Goal: Obtain resource: Download file/media

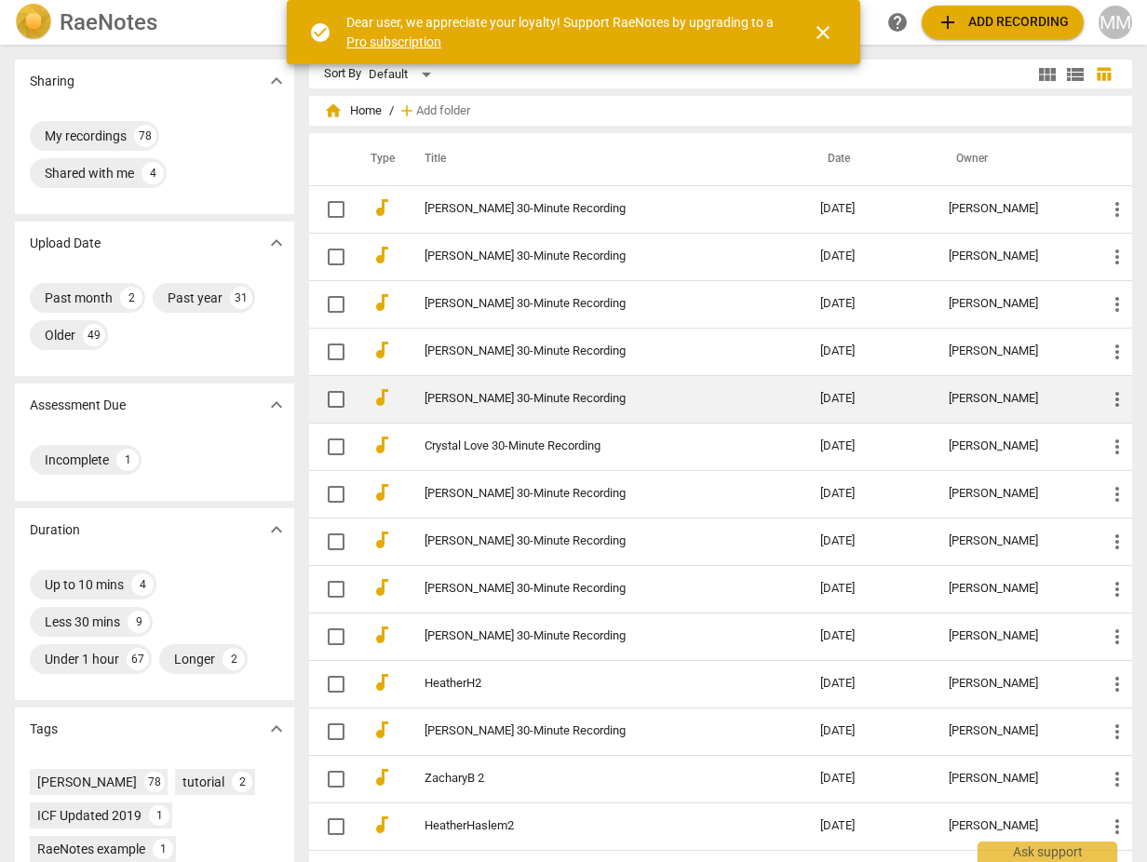
click at [474, 398] on link "[PERSON_NAME] 30-Minute Recording" at bounding box center [589, 399] width 329 height 14
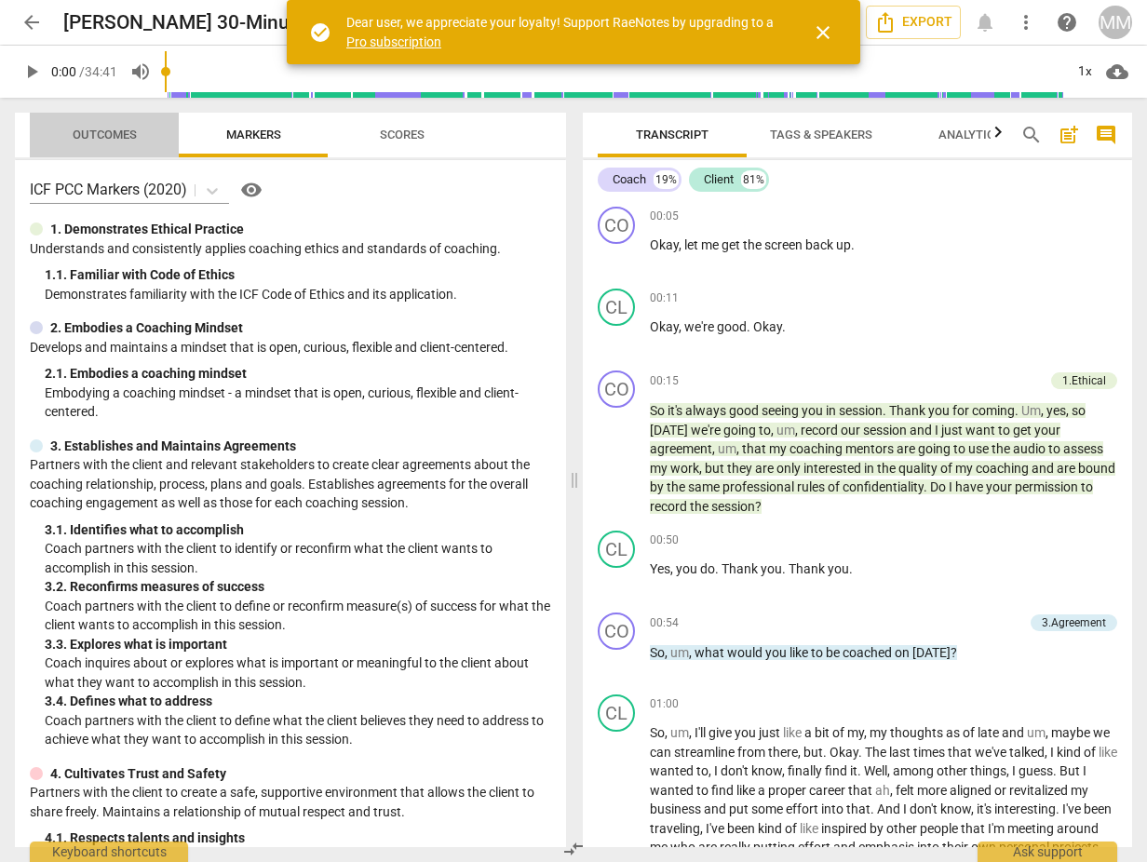
click at [94, 130] on span "Outcomes" at bounding box center [105, 135] width 64 height 14
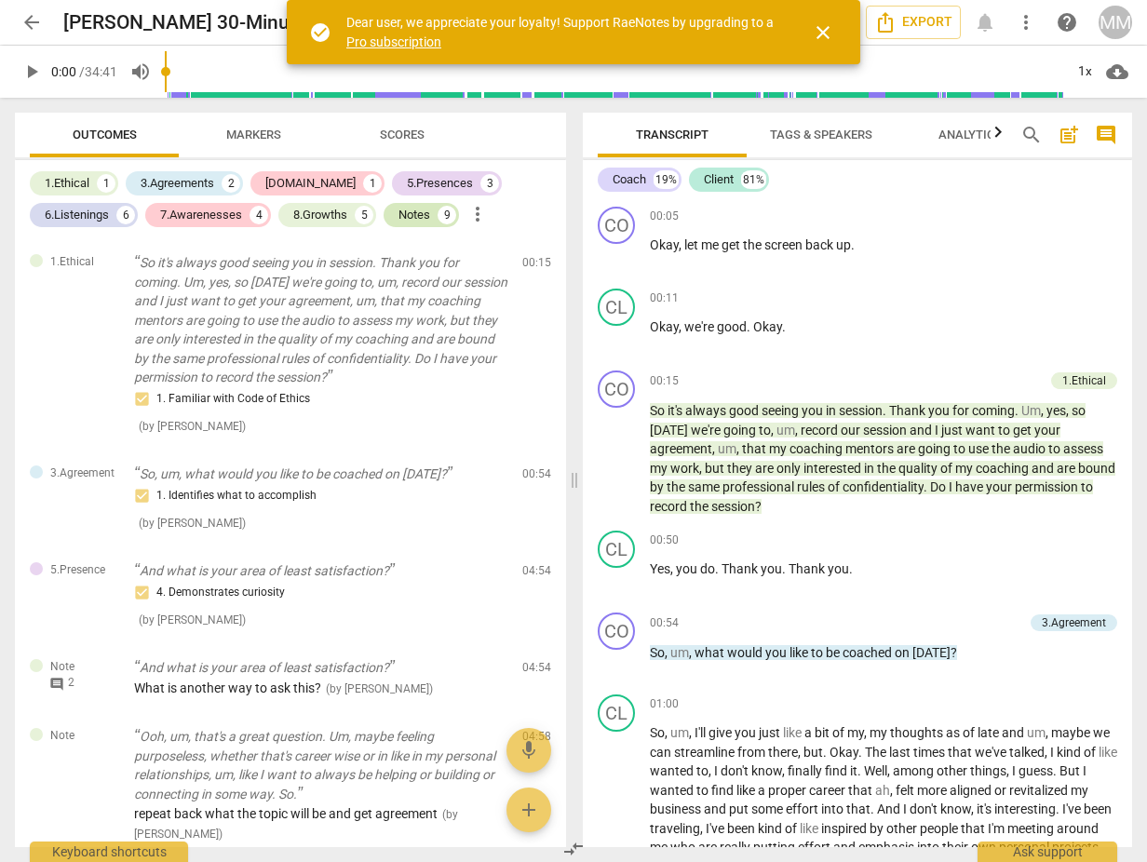
click at [413, 215] on div "Notes" at bounding box center [414, 215] width 32 height 19
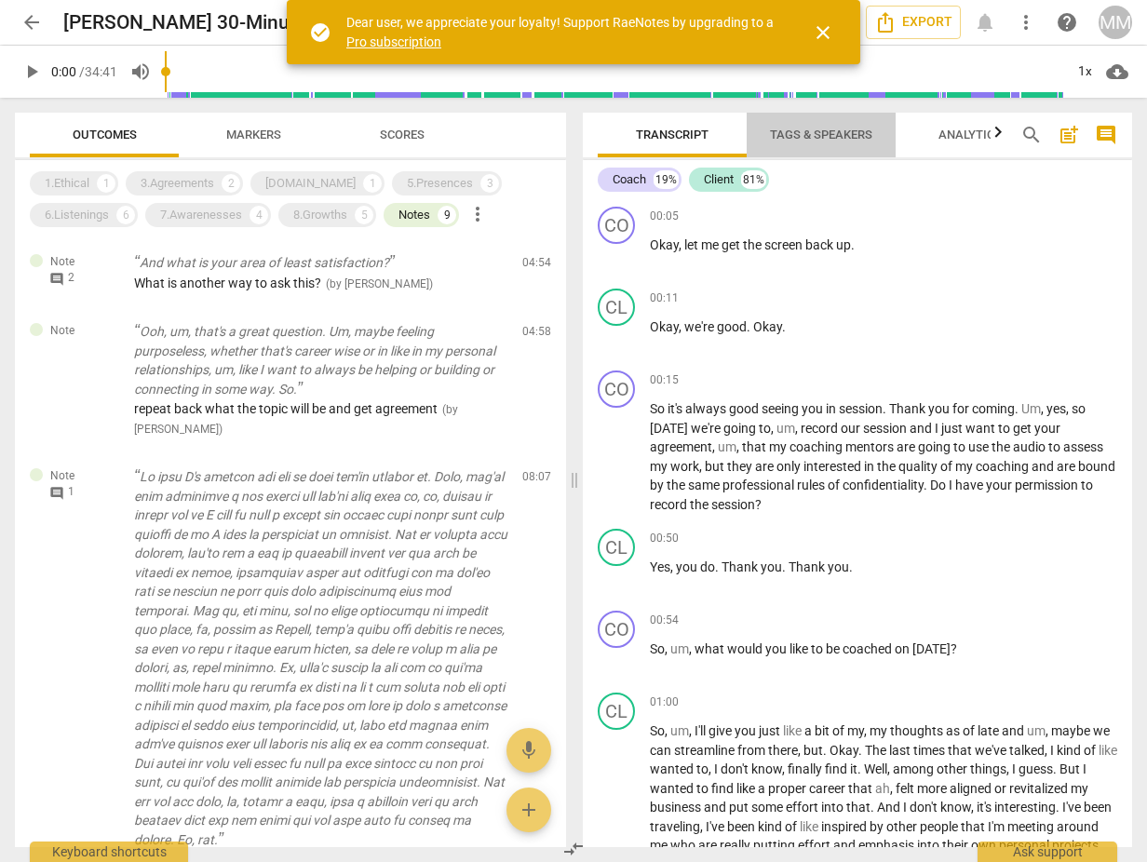
click at [795, 132] on span "Tags & Speakers" at bounding box center [821, 135] width 102 height 14
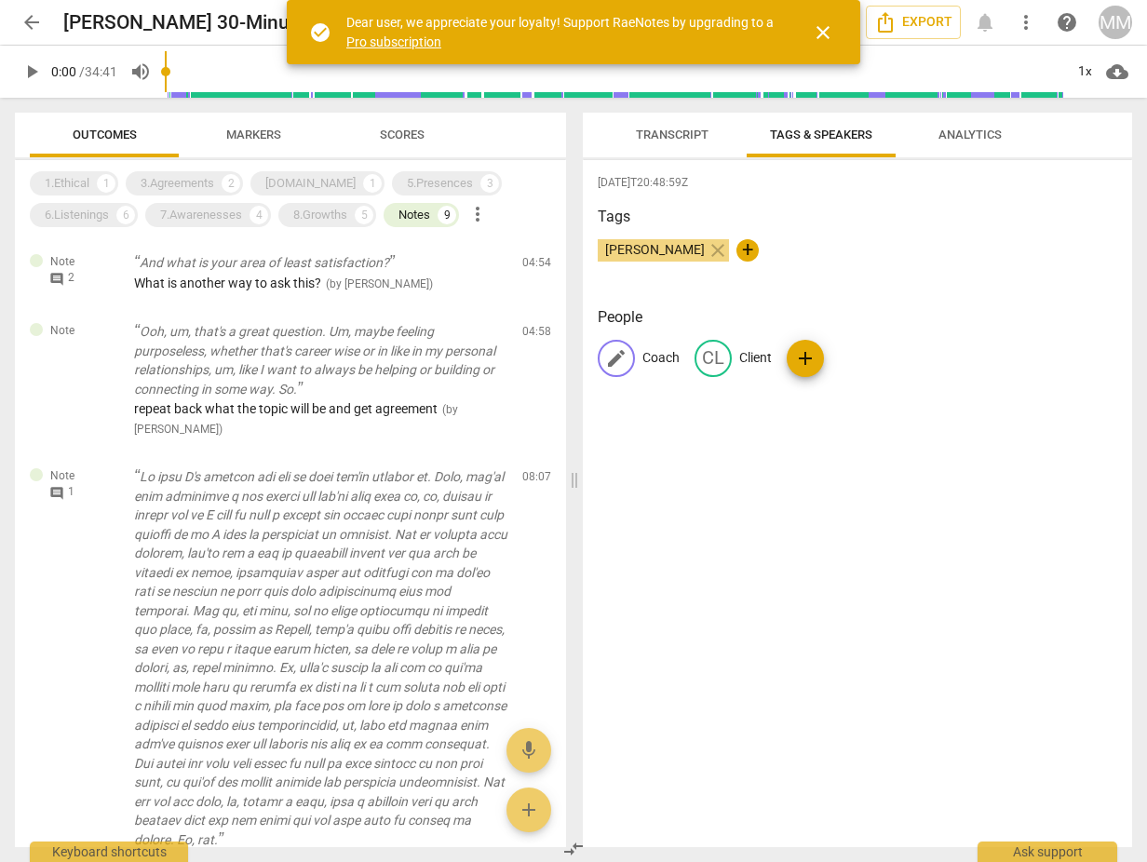
click at [654, 358] on p "Coach" at bounding box center [660, 358] width 37 height 20
click at [654, 358] on input "Coach" at bounding box center [716, 359] width 149 height 30
click at [664, 129] on span "Transcript" at bounding box center [672, 135] width 73 height 14
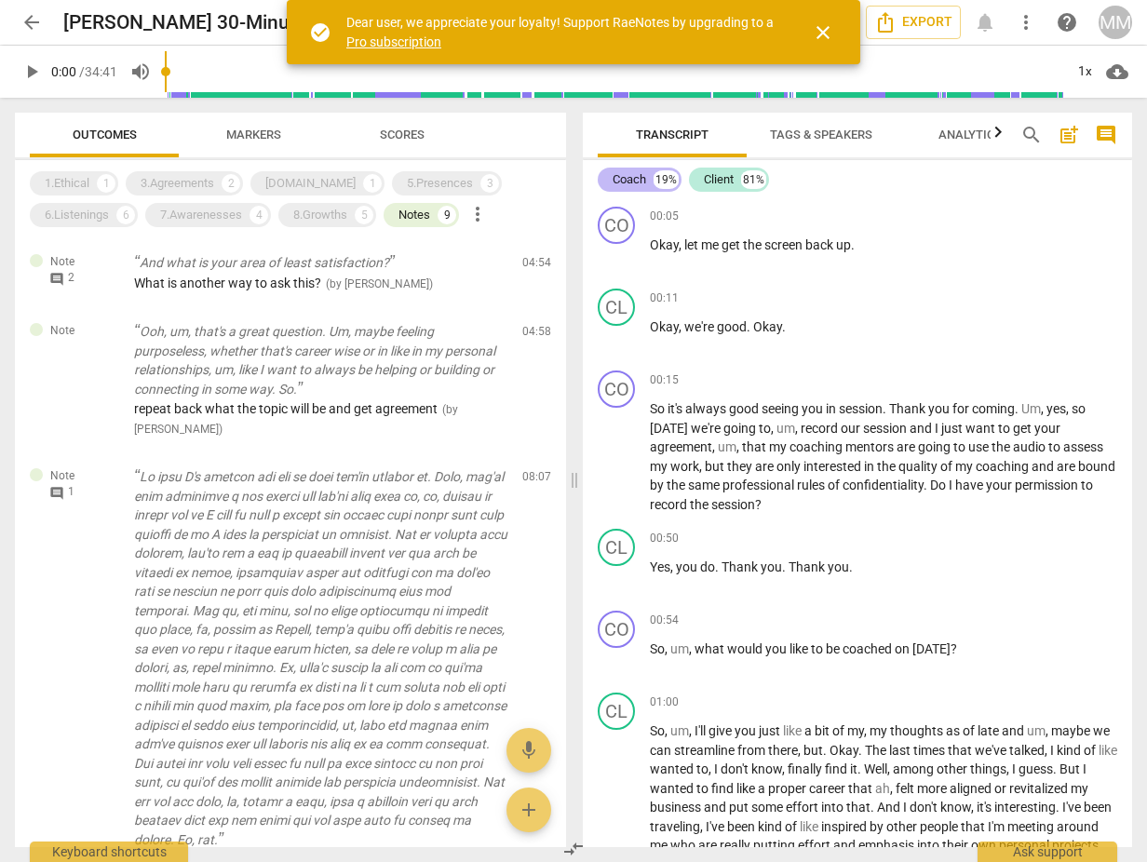
click at [632, 175] on div "Coach" at bounding box center [630, 179] width 34 height 19
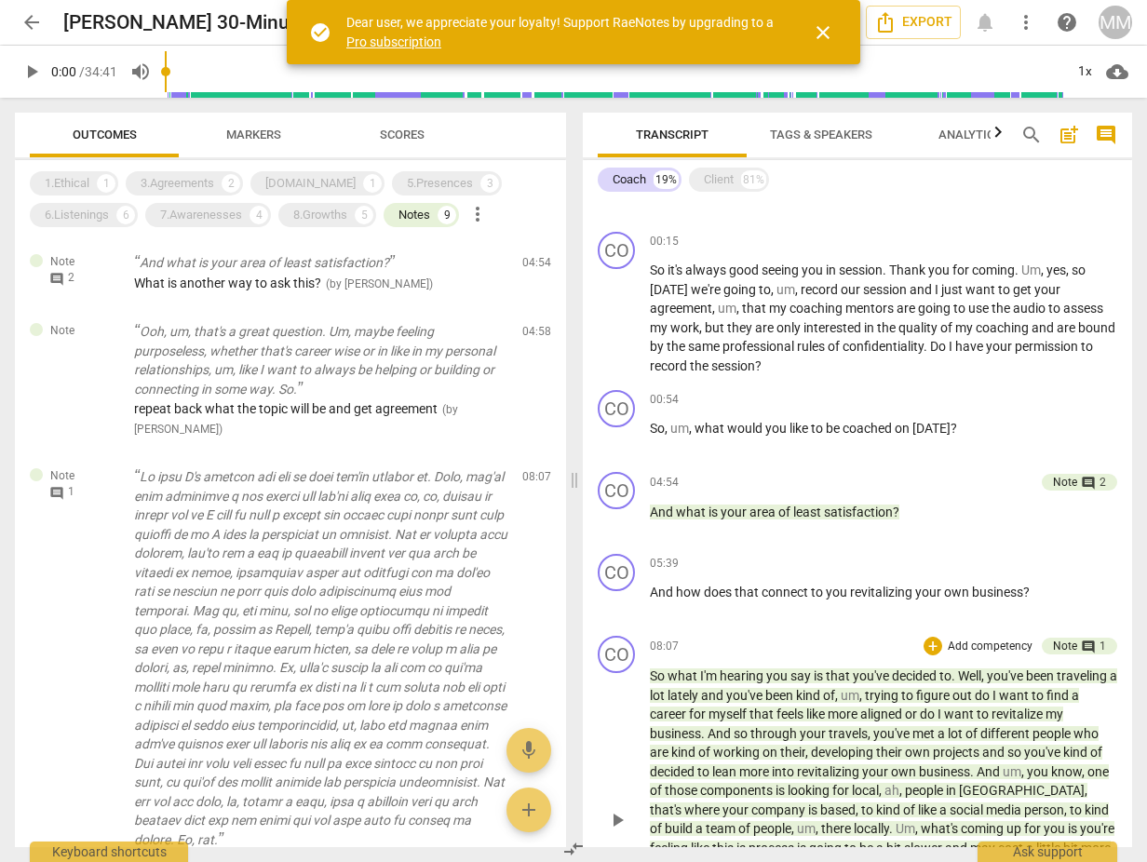
scroll to position [111, 0]
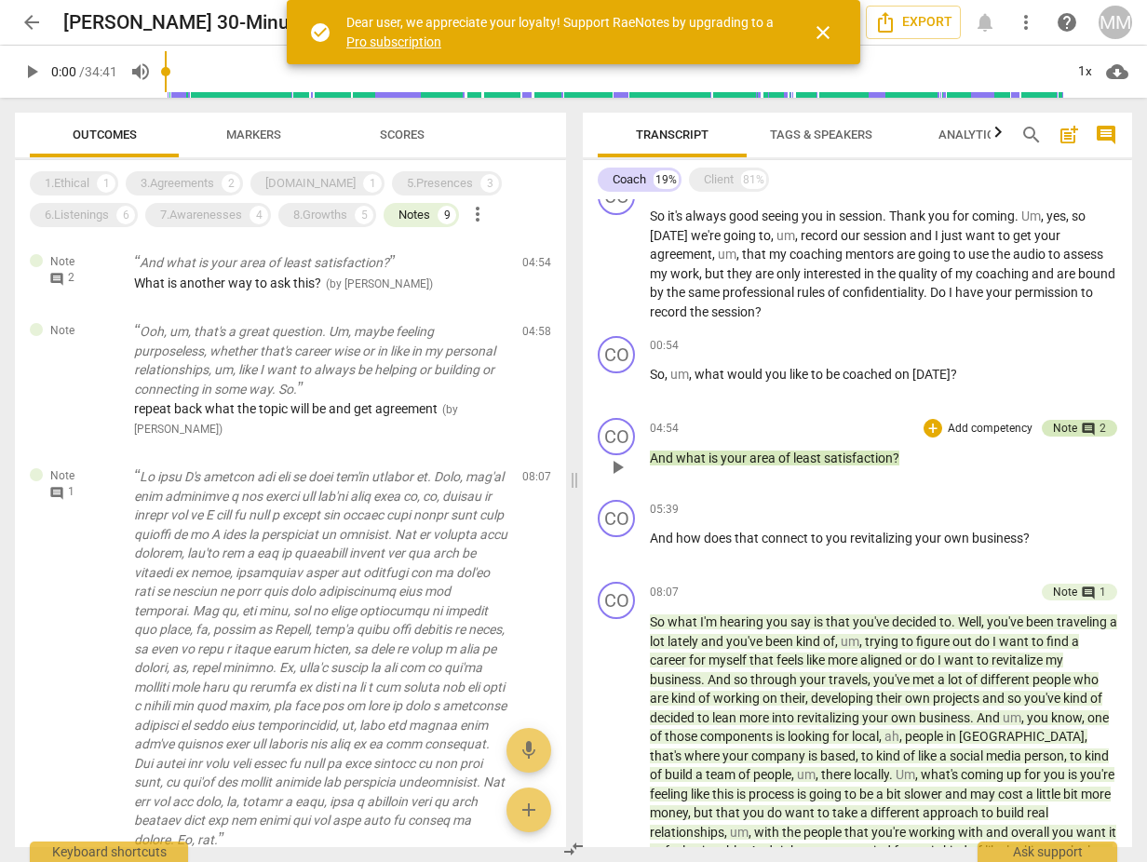
click at [1058, 423] on div "Note" at bounding box center [1065, 428] width 24 height 17
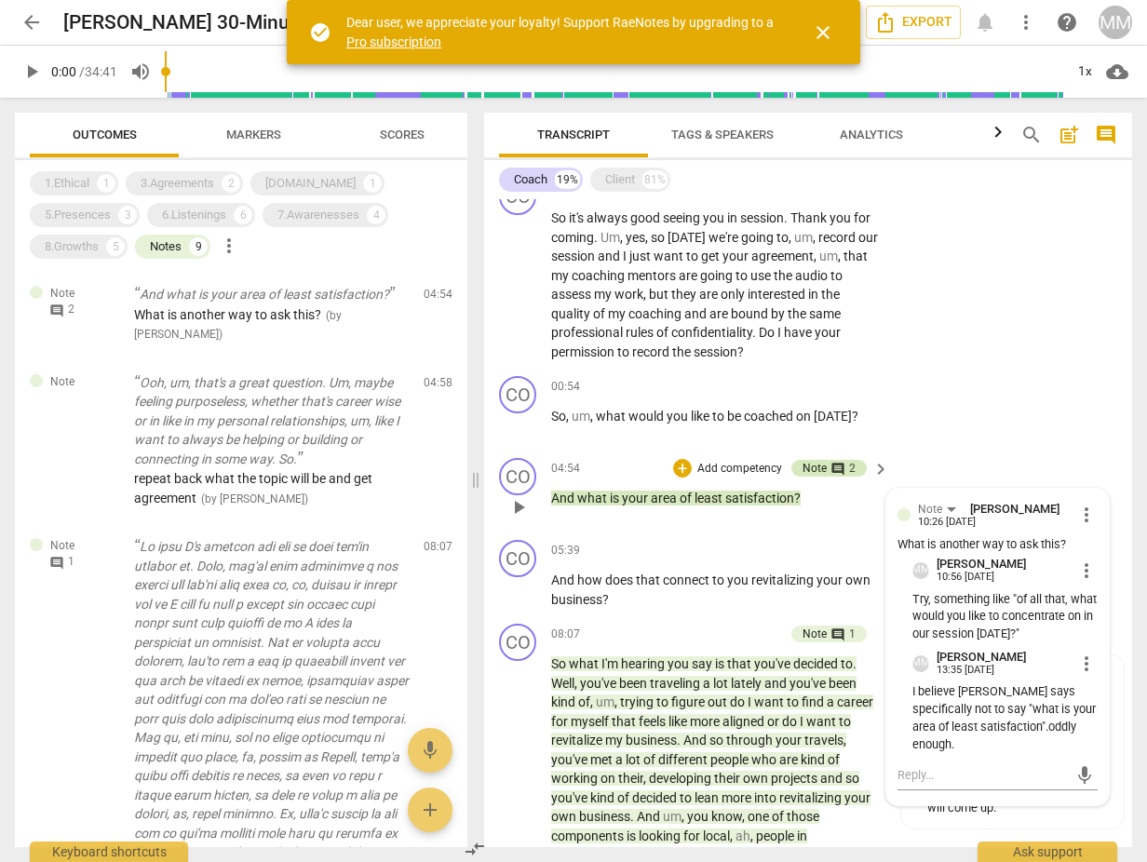
click at [1058, 423] on div "CO play_arrow pause 00:54 + Add competency keyboard_arrow_right So , um , what …" at bounding box center [808, 410] width 648 height 82
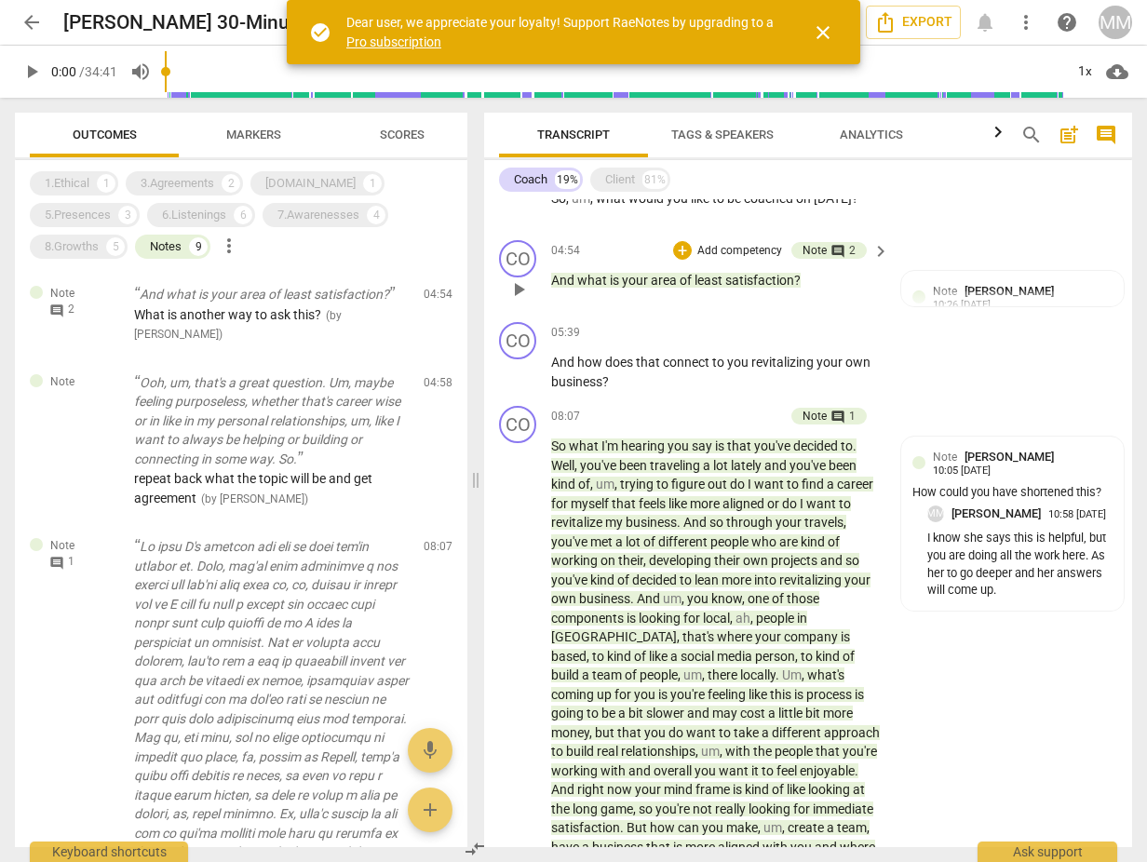
scroll to position [420, 0]
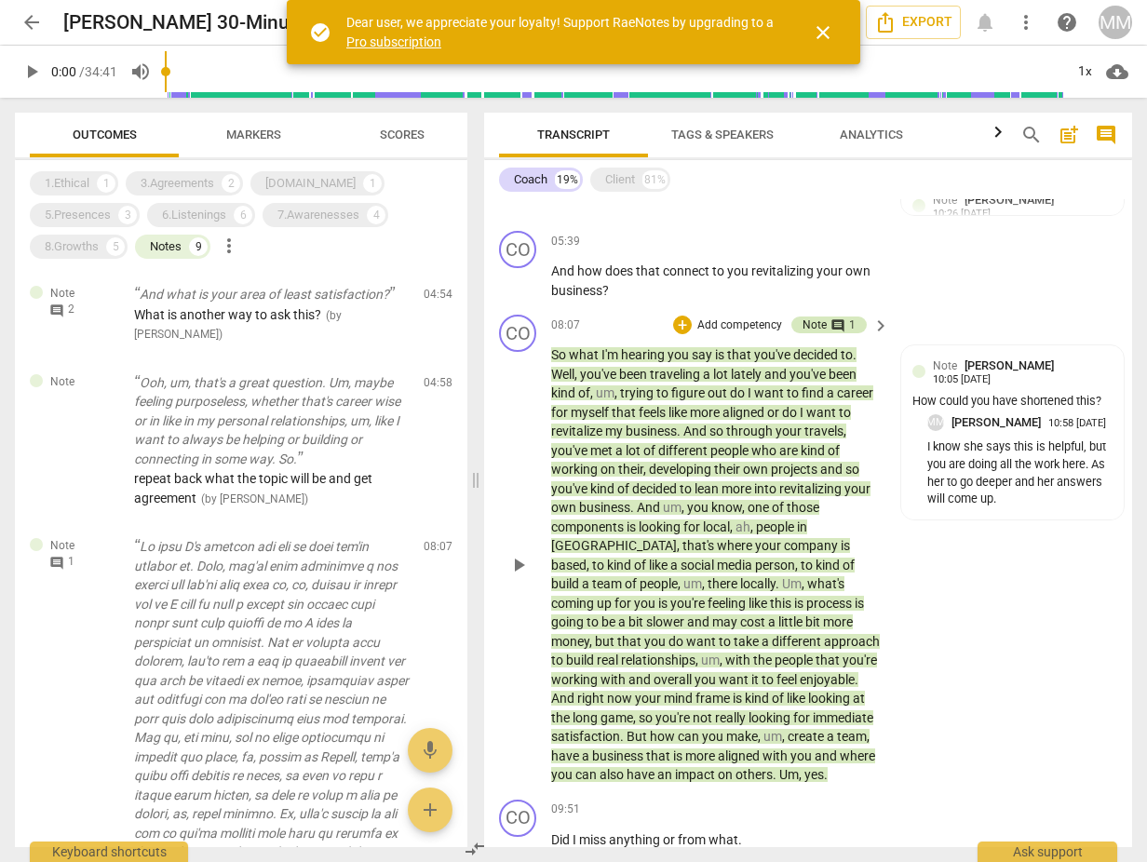
click at [808, 317] on div "Note" at bounding box center [814, 325] width 24 height 17
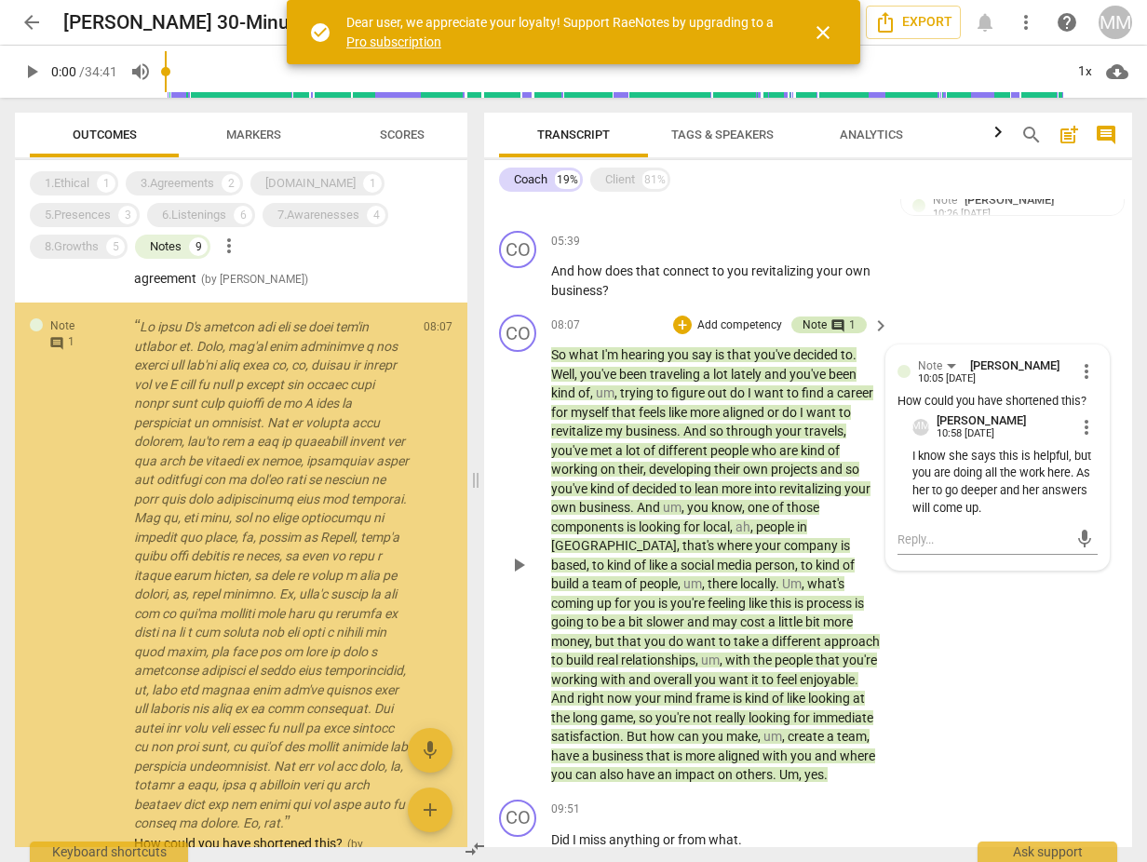
scroll to position [254, 0]
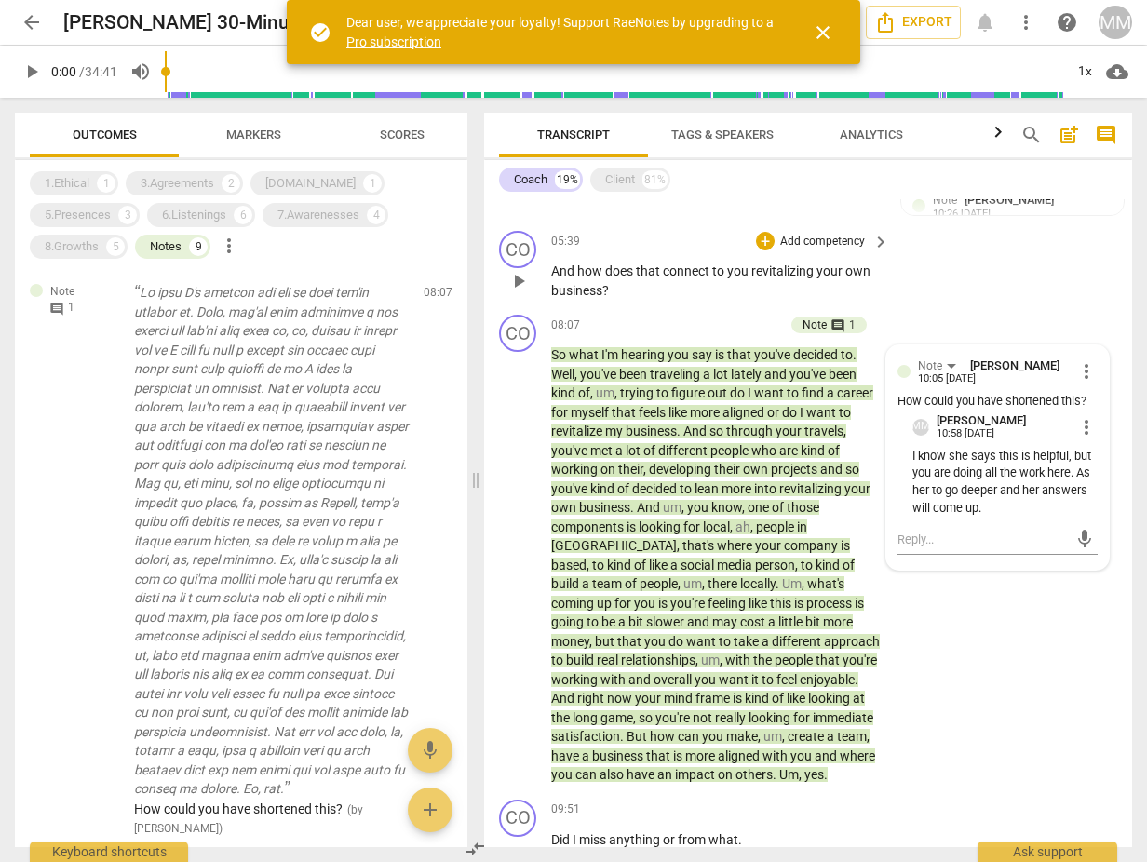
click at [950, 257] on div "CO play_arrow pause 05:39 + Add competency keyboard_arrow_right And how does th…" at bounding box center [808, 265] width 648 height 84
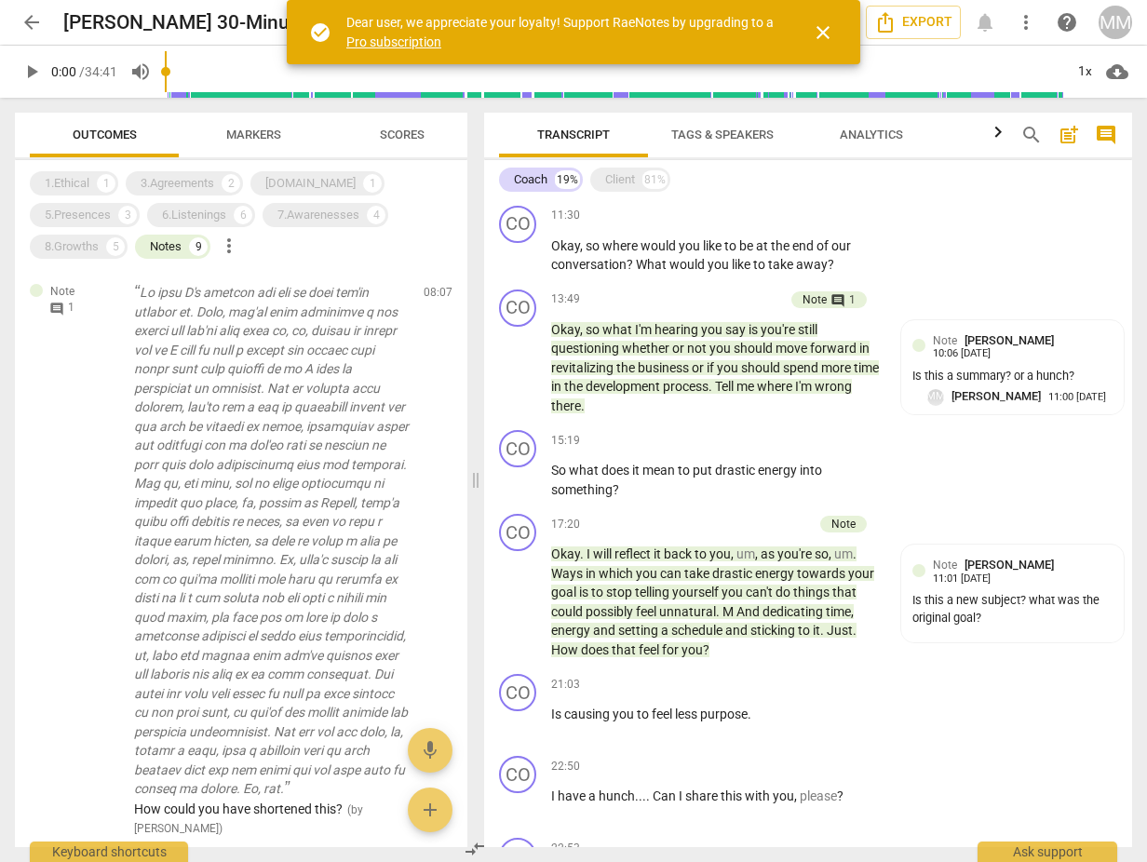
scroll to position [1098, 0]
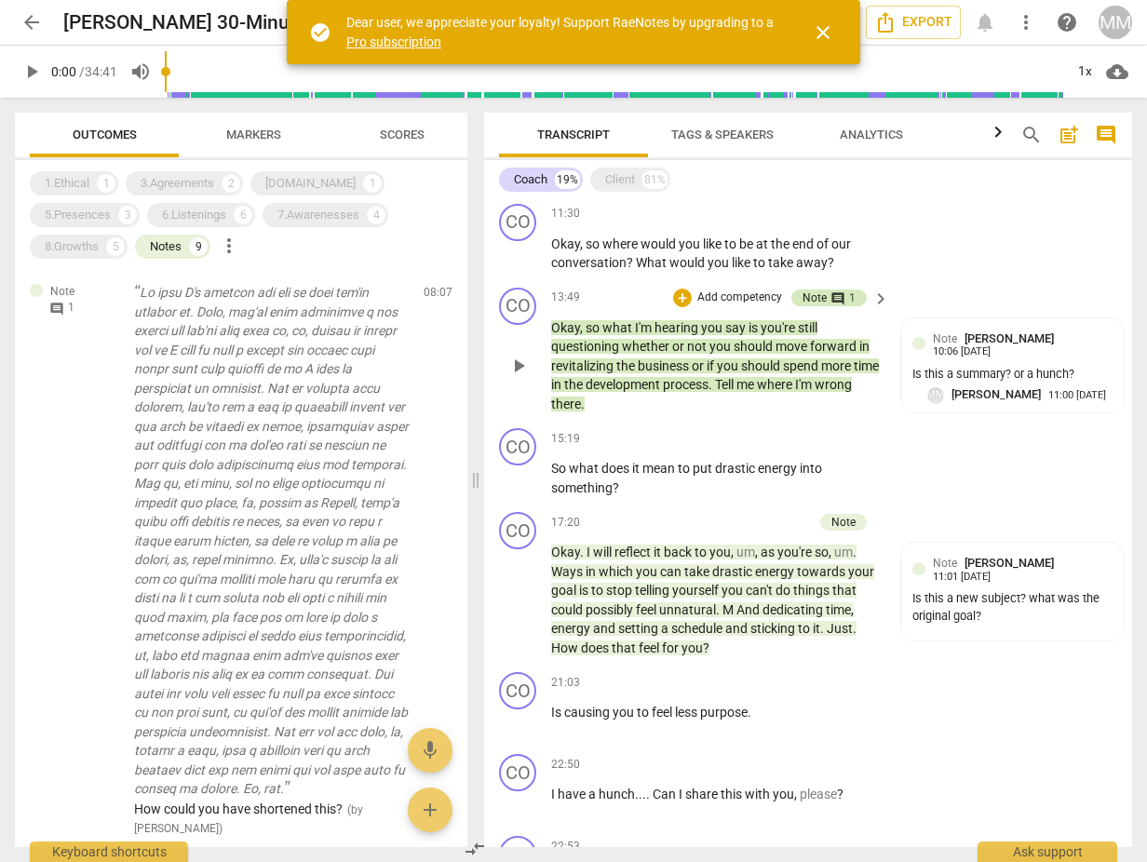
click at [816, 290] on div "Note" at bounding box center [814, 298] width 24 height 17
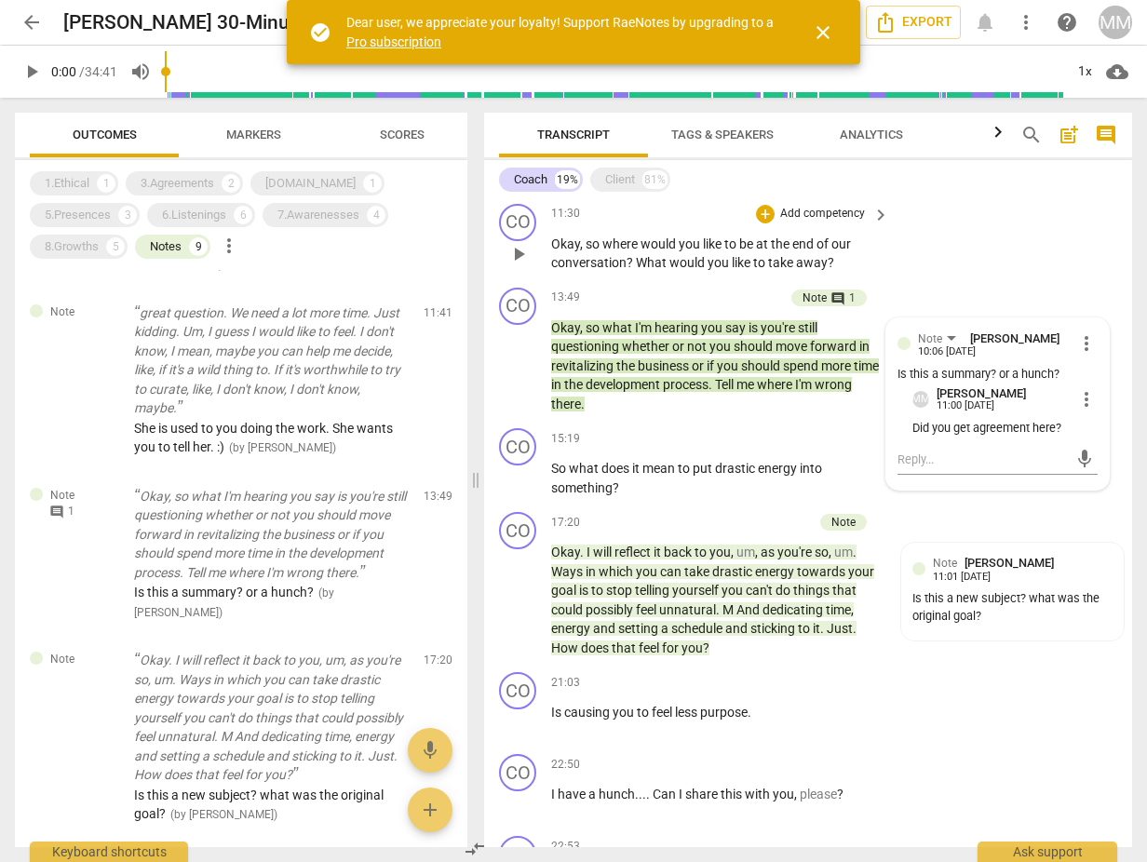
click at [927, 251] on div "CO play_arrow pause 11:30 + Add competency keyboard_arrow_right Okay , so where…" at bounding box center [808, 238] width 648 height 84
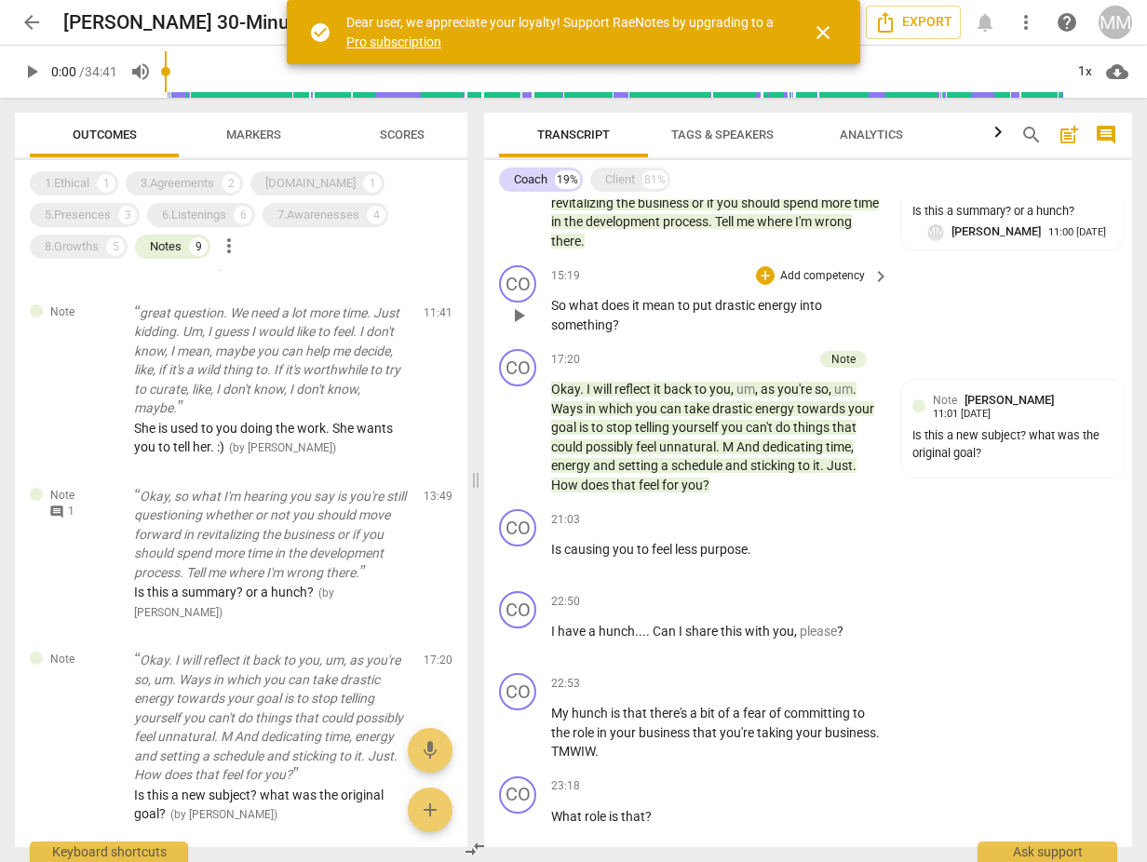
scroll to position [1303, 0]
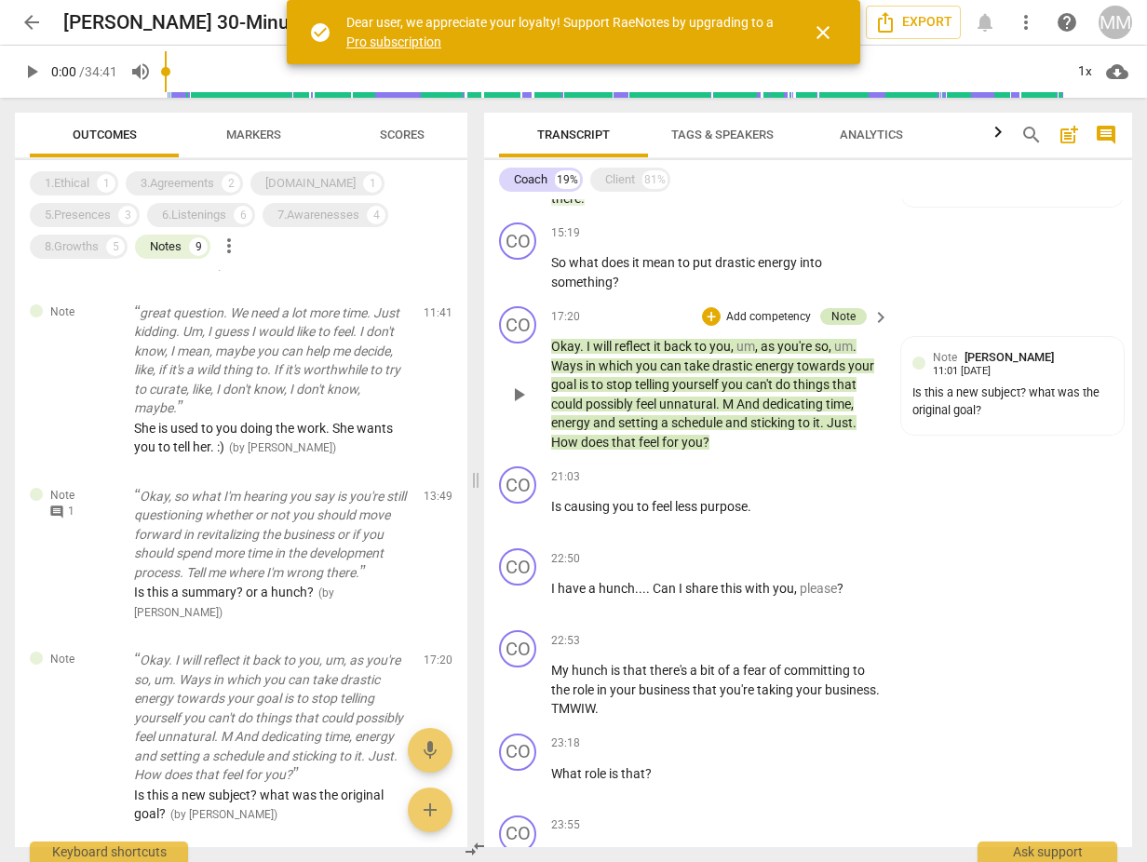
click at [838, 308] on div "Note" at bounding box center [843, 316] width 24 height 17
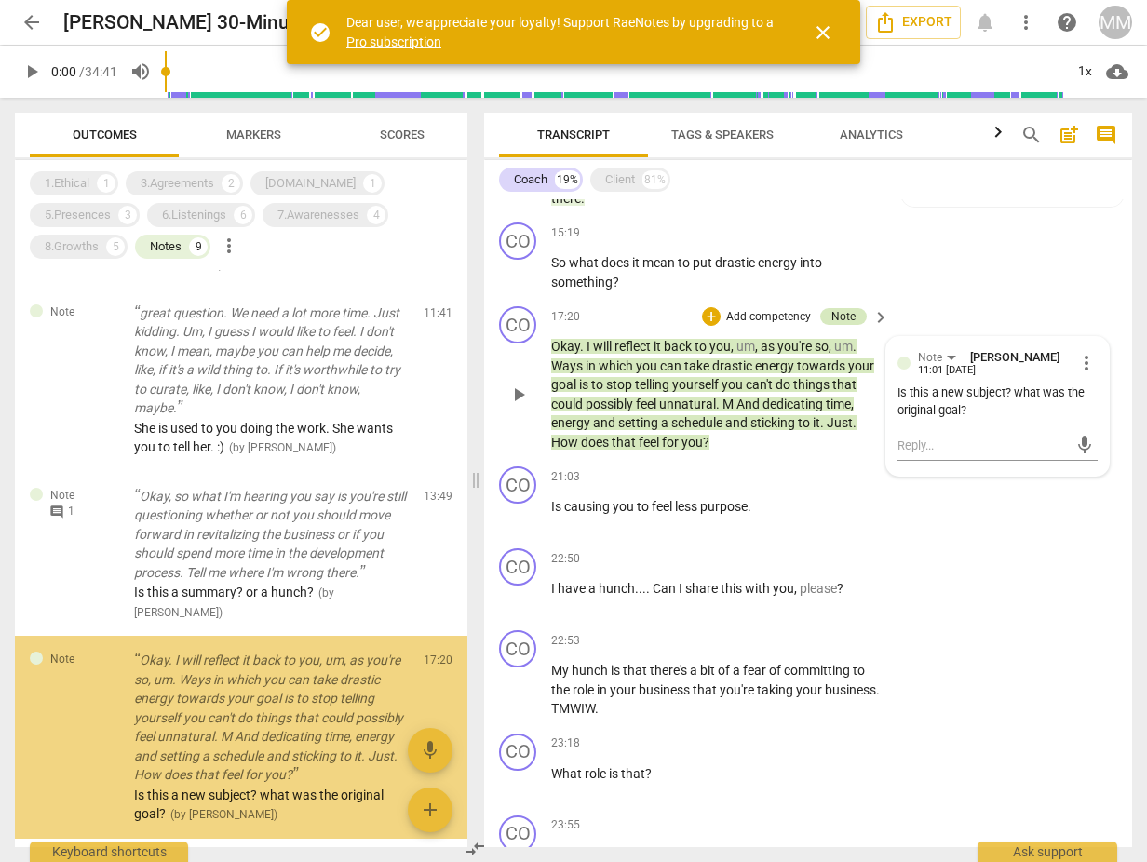
scroll to position [1017, 0]
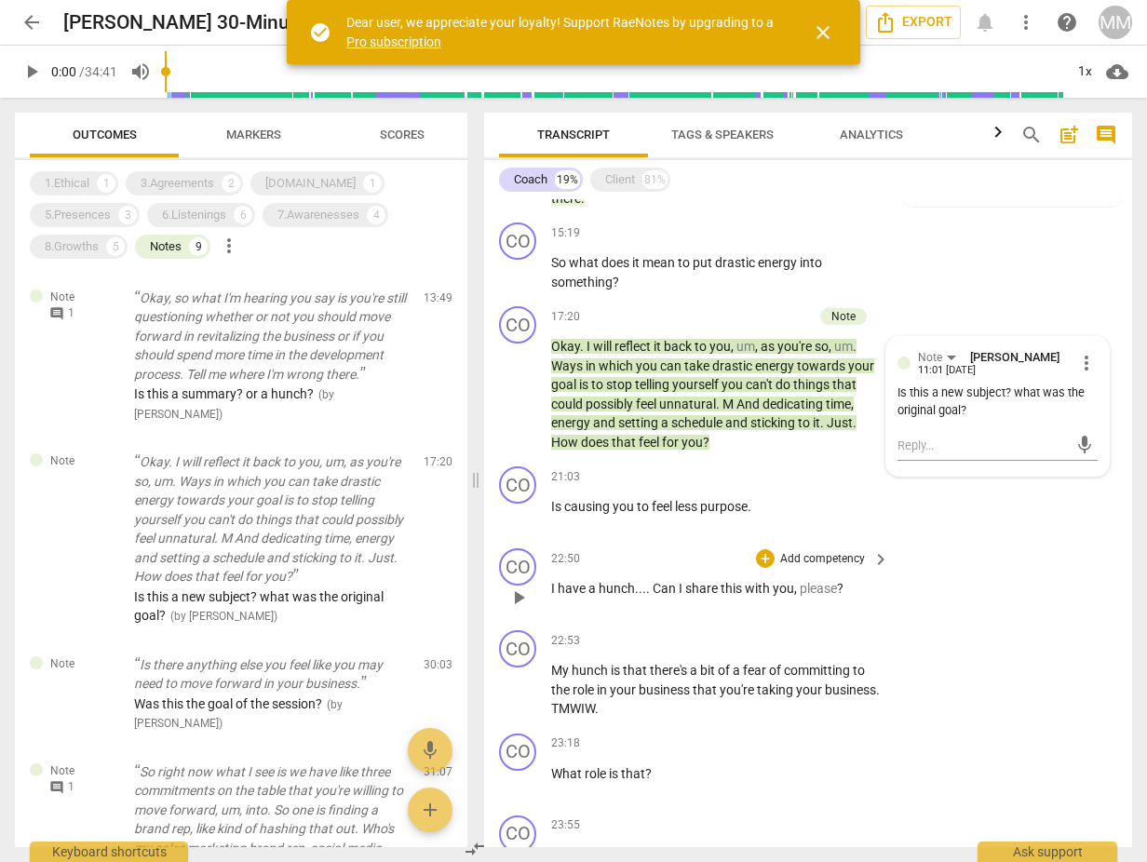
click at [902, 543] on div "CO play_arrow pause 22:50 + Add competency keyboard_arrow_right I have a hunch …" at bounding box center [808, 582] width 648 height 82
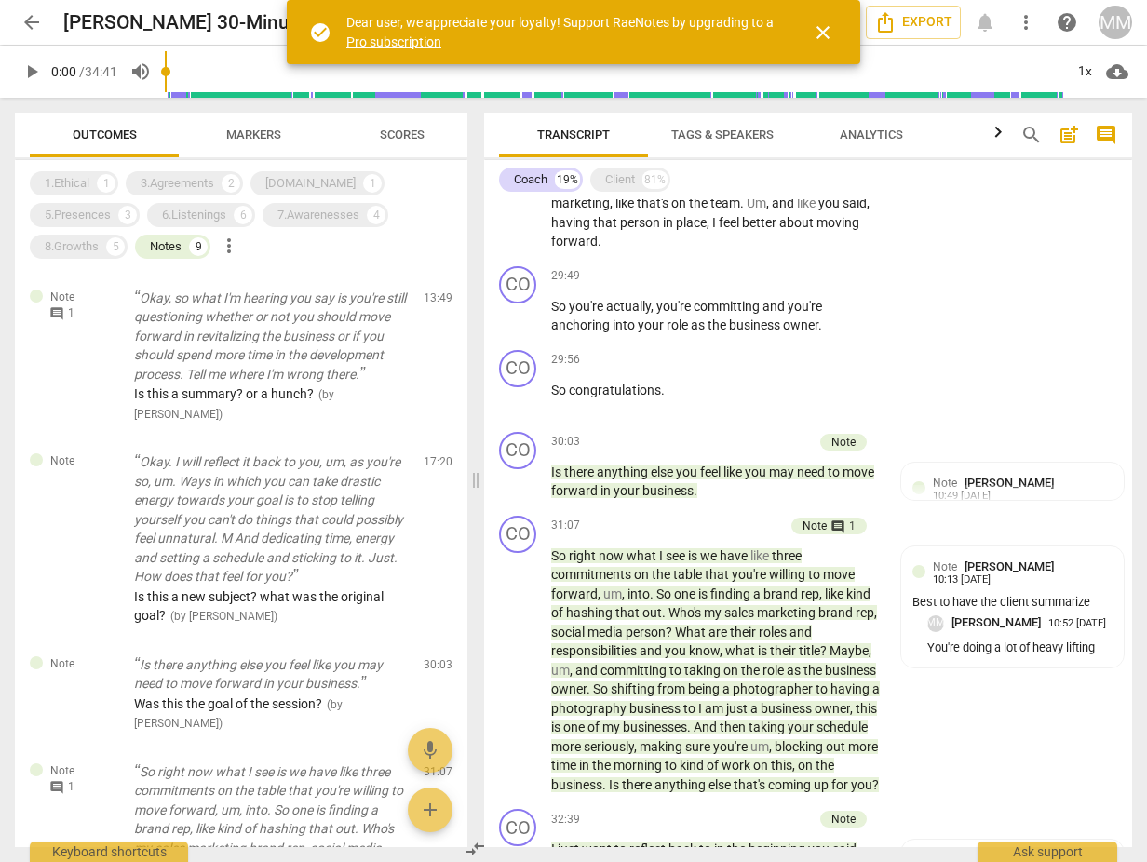
scroll to position [2430, 0]
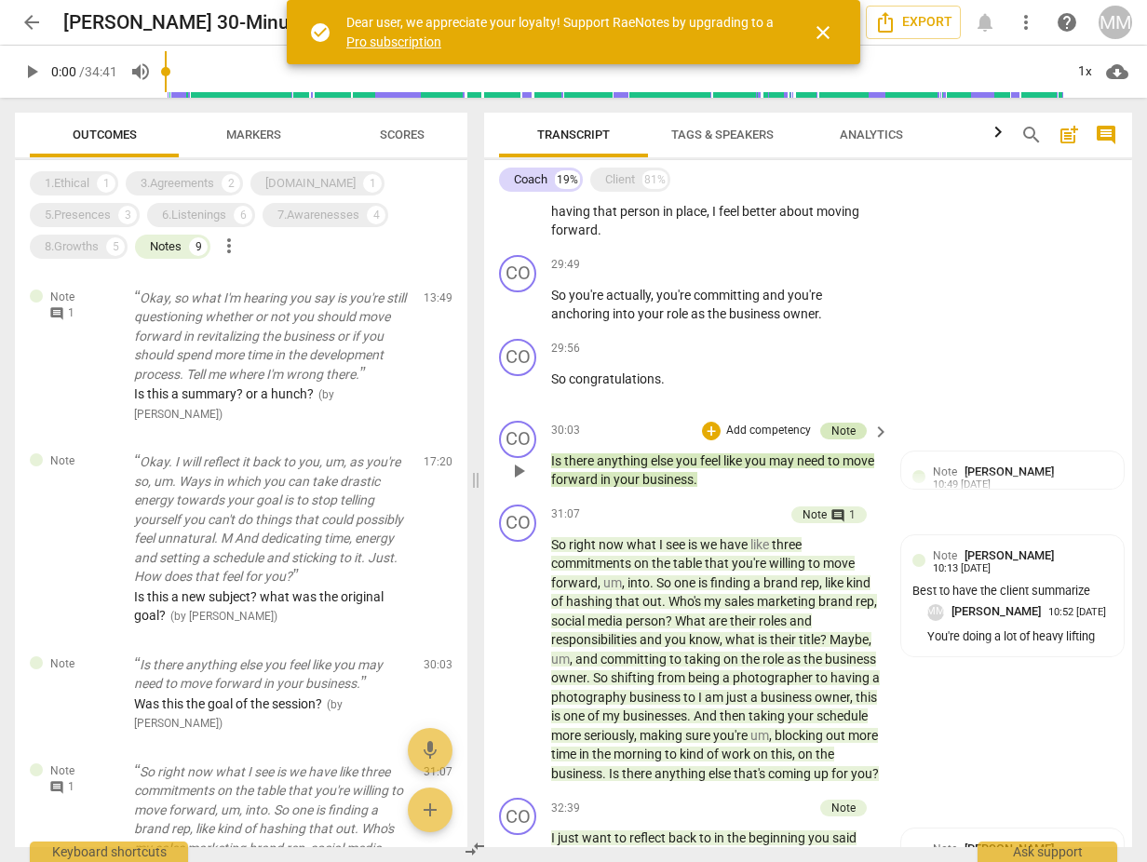
click at [839, 423] on div "Note" at bounding box center [843, 431] width 24 height 17
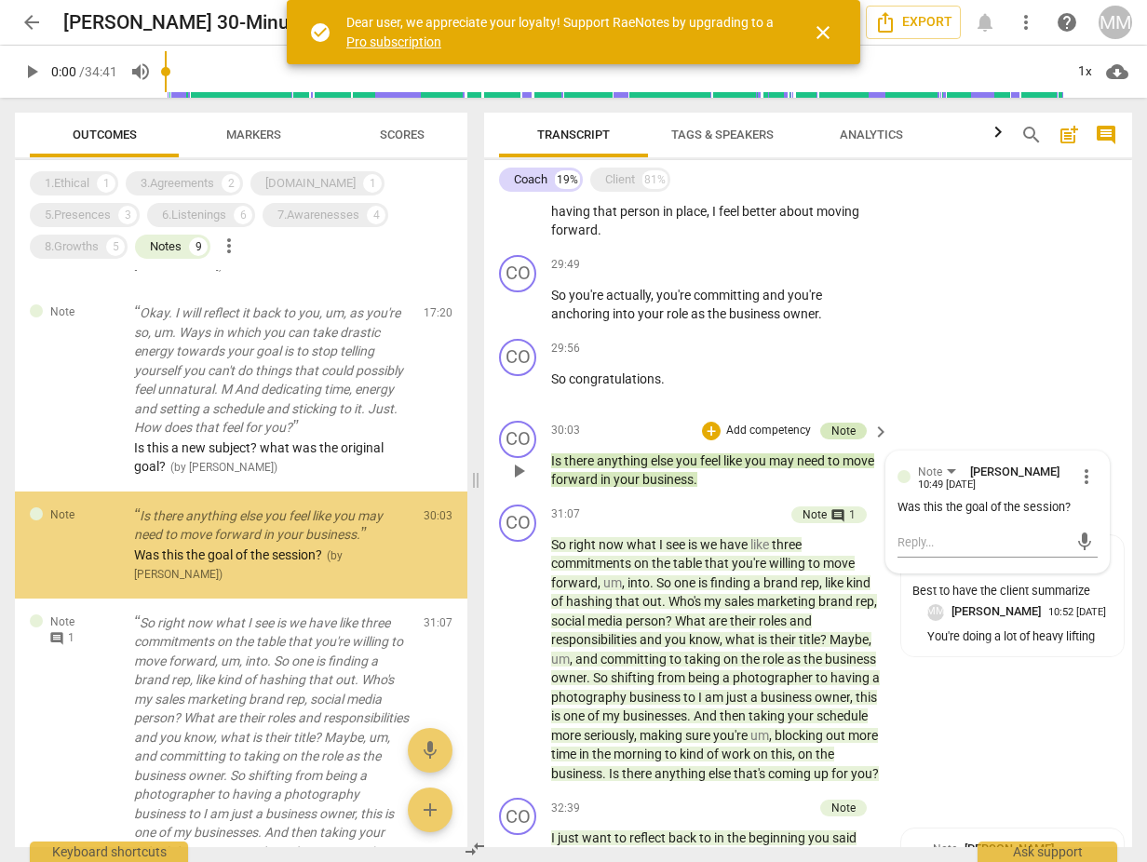
scroll to position [1178, 0]
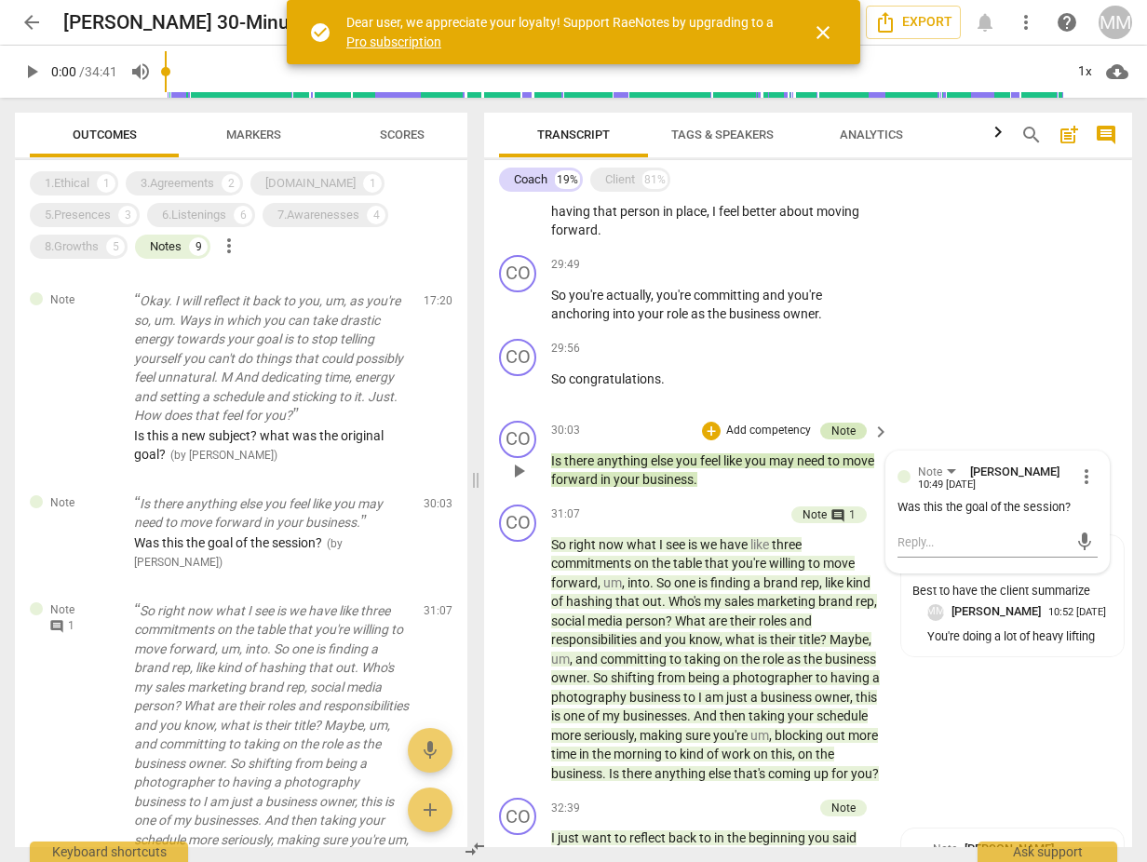
click at [839, 423] on div "Note" at bounding box center [843, 431] width 24 height 17
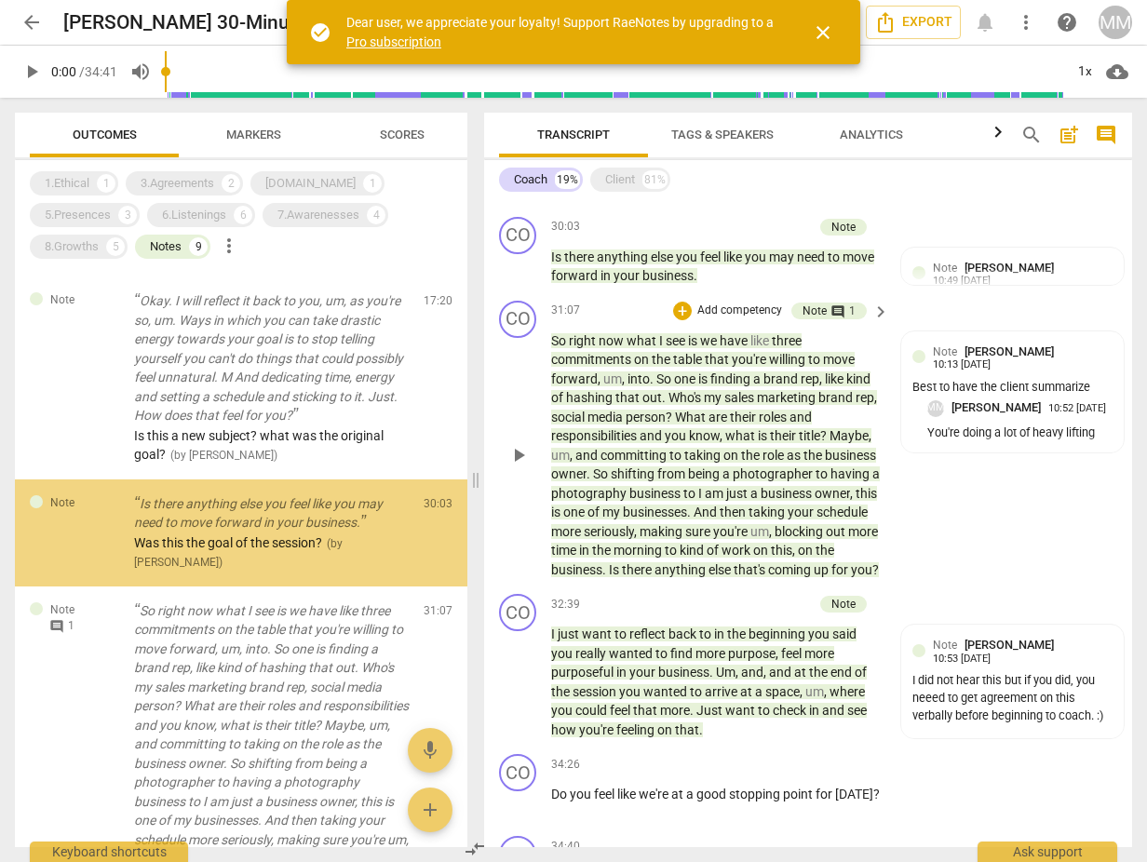
scroll to position [2642, 0]
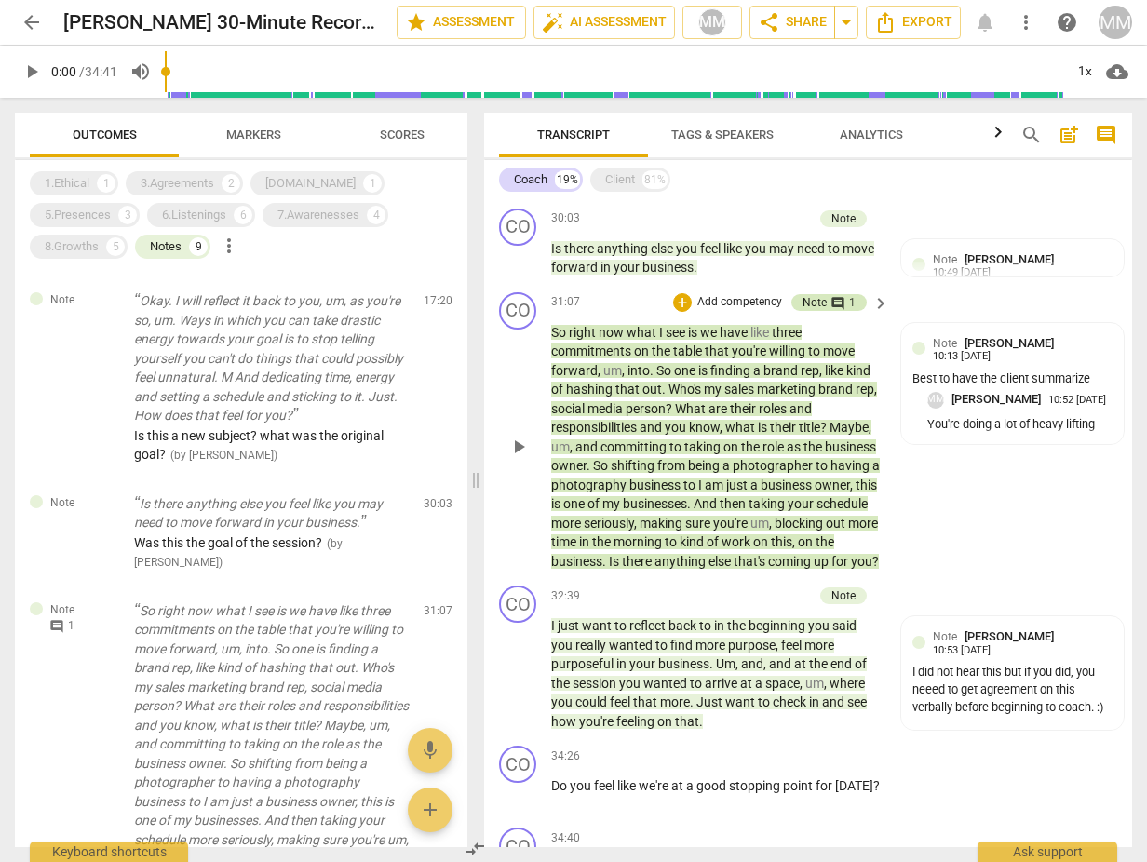
click at [837, 296] on span "comment" at bounding box center [837, 303] width 15 height 15
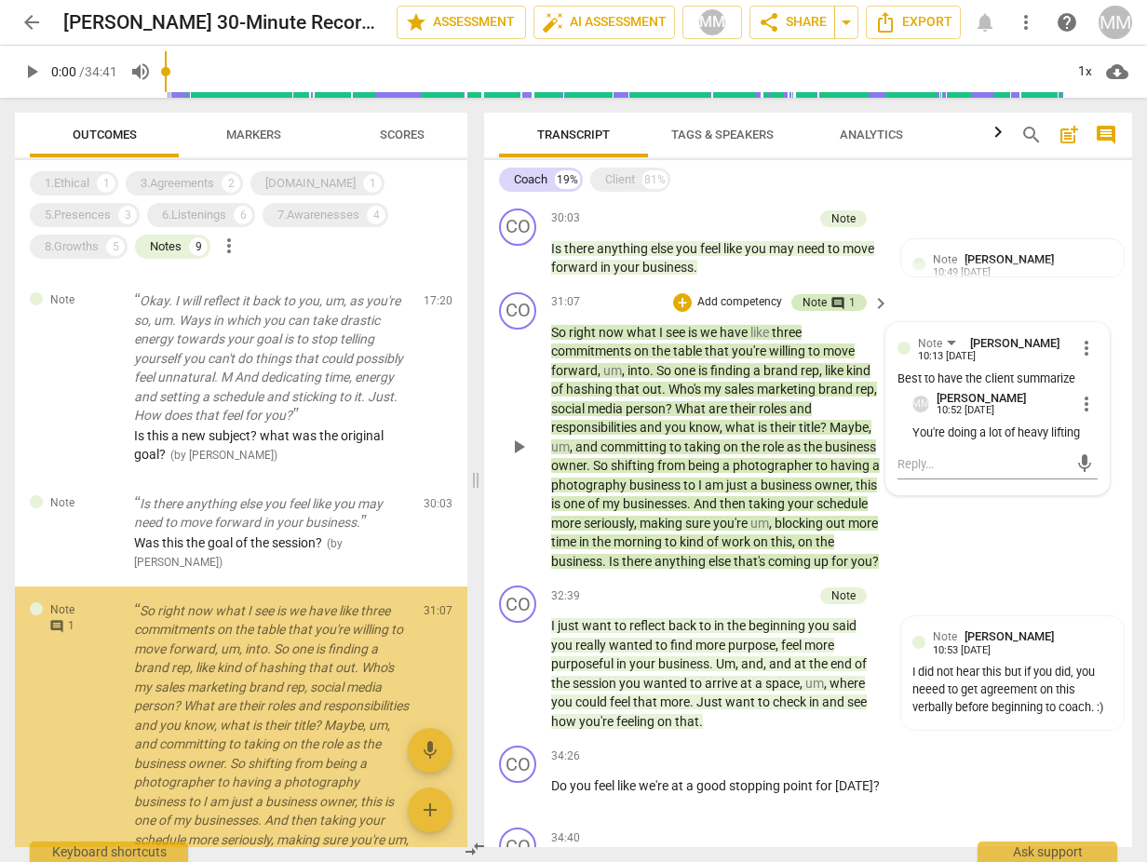
scroll to position [1422, 0]
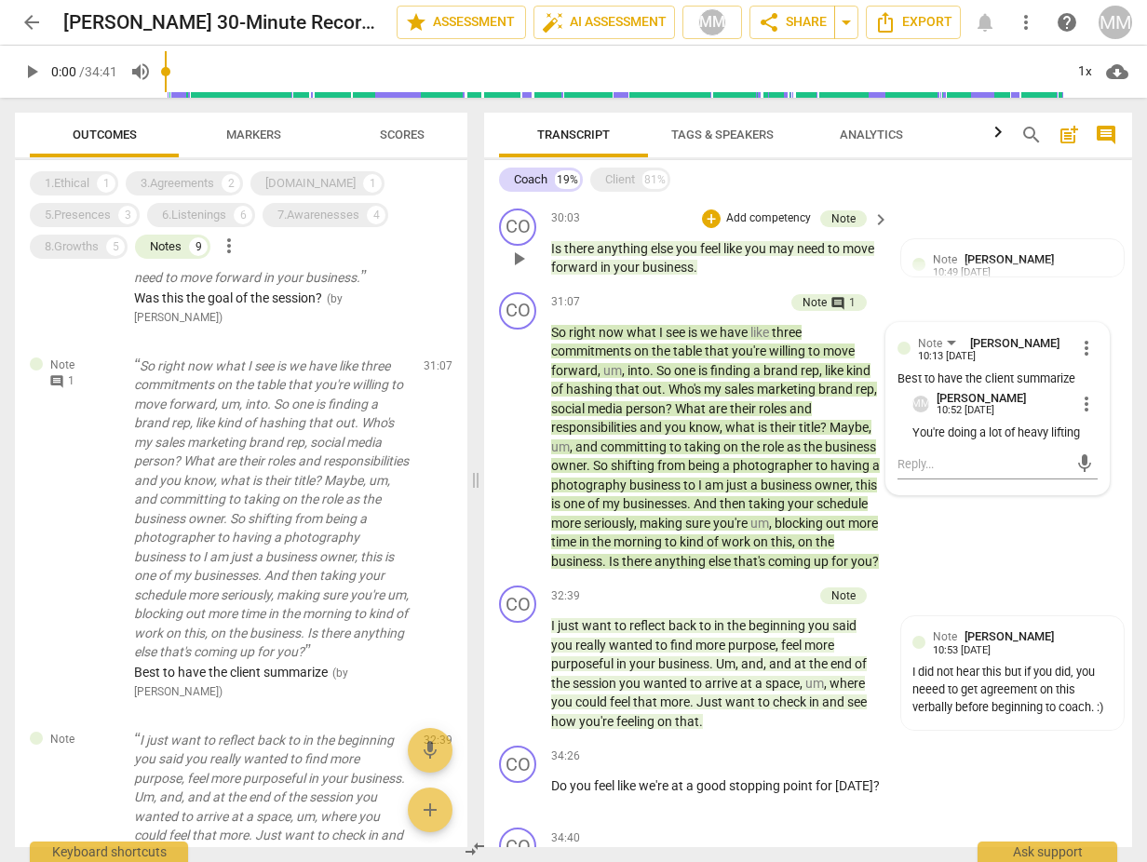
click at [870, 239] on p "Is there anything else you feel like you may need to move forward in your busin…" at bounding box center [715, 258] width 329 height 38
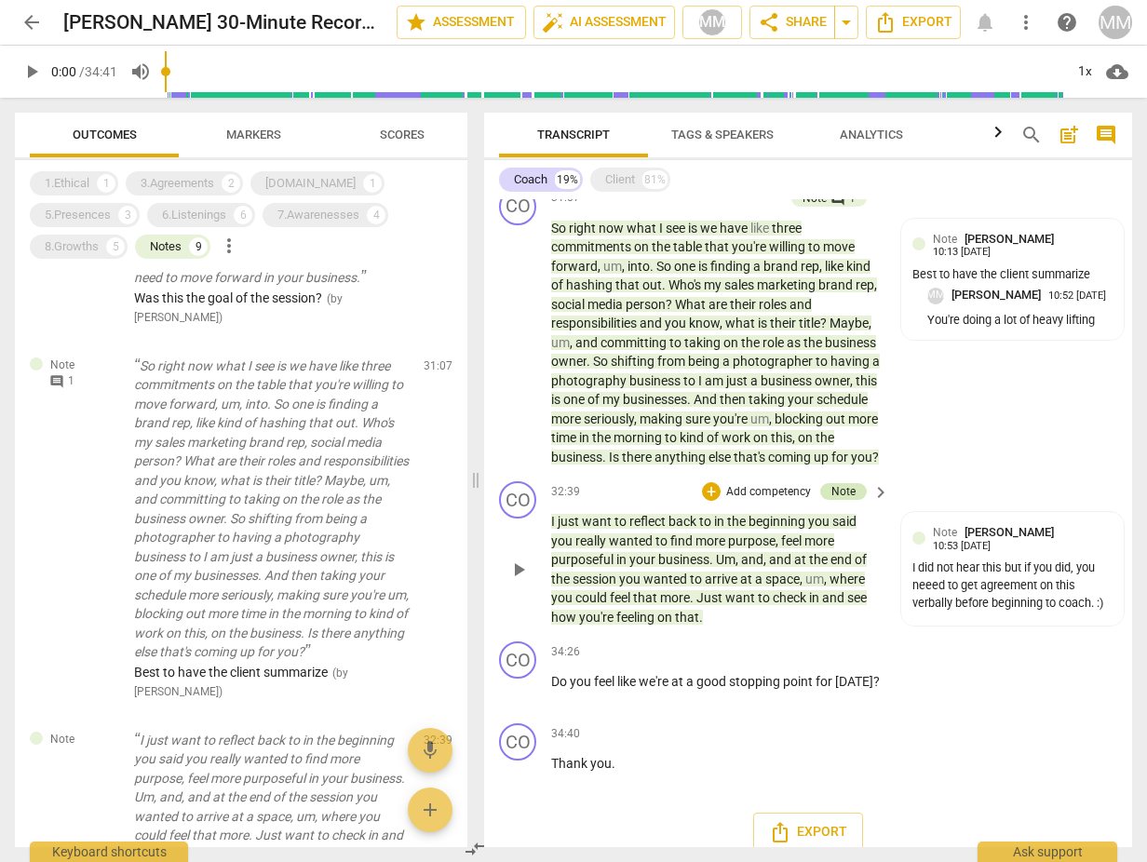
scroll to position [2745, 0]
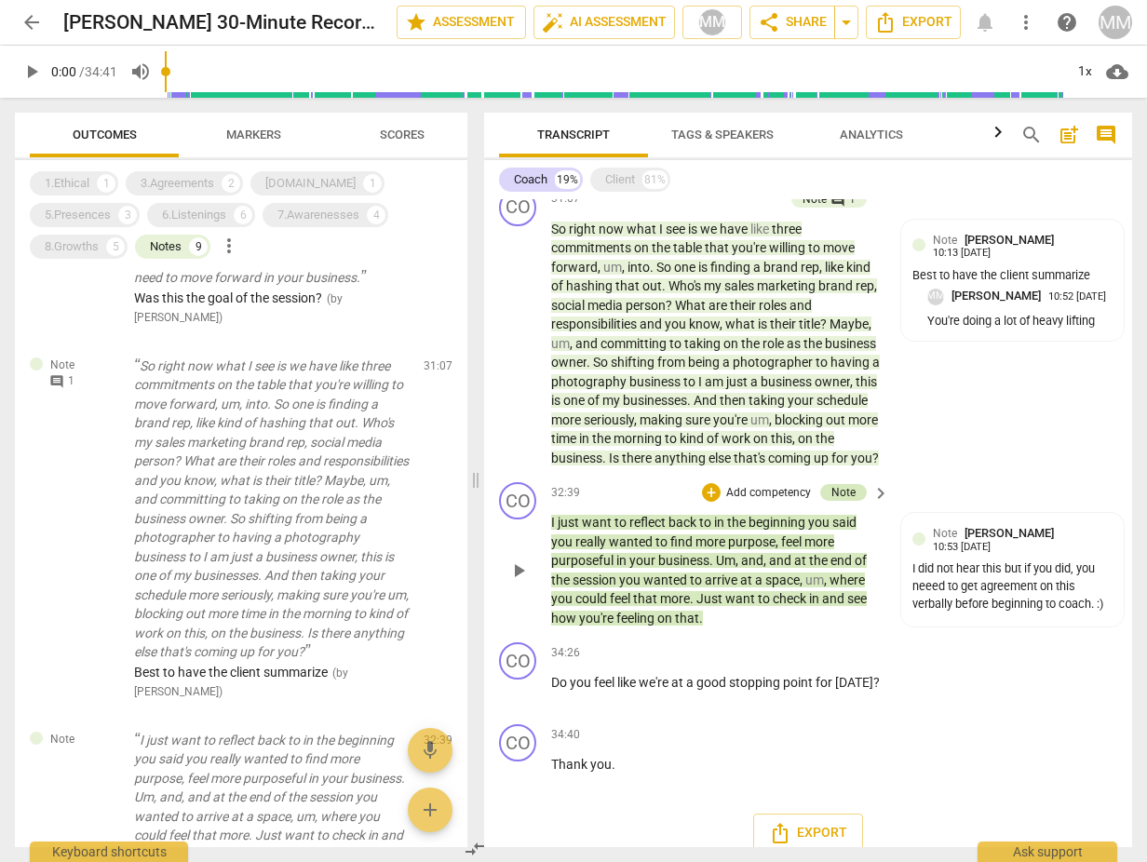
click at [843, 484] on div "Note" at bounding box center [843, 492] width 24 height 17
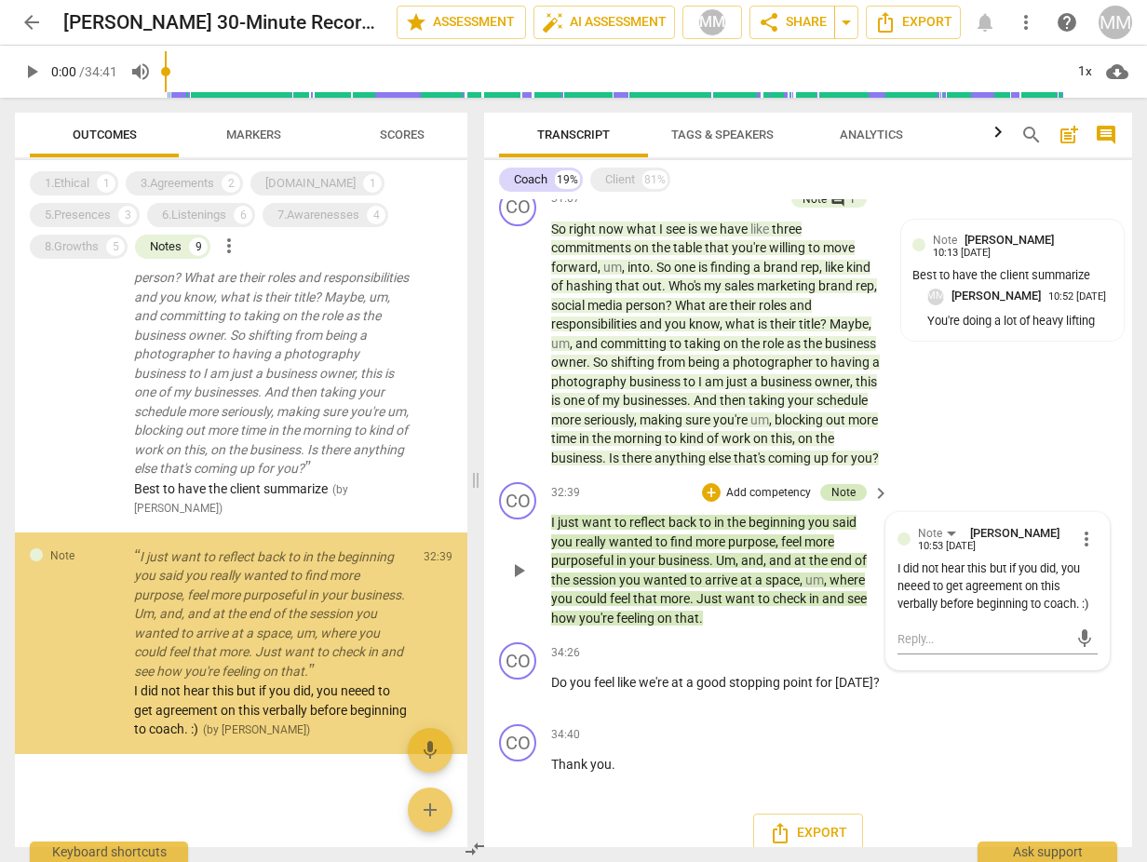
scroll to position [1636, 0]
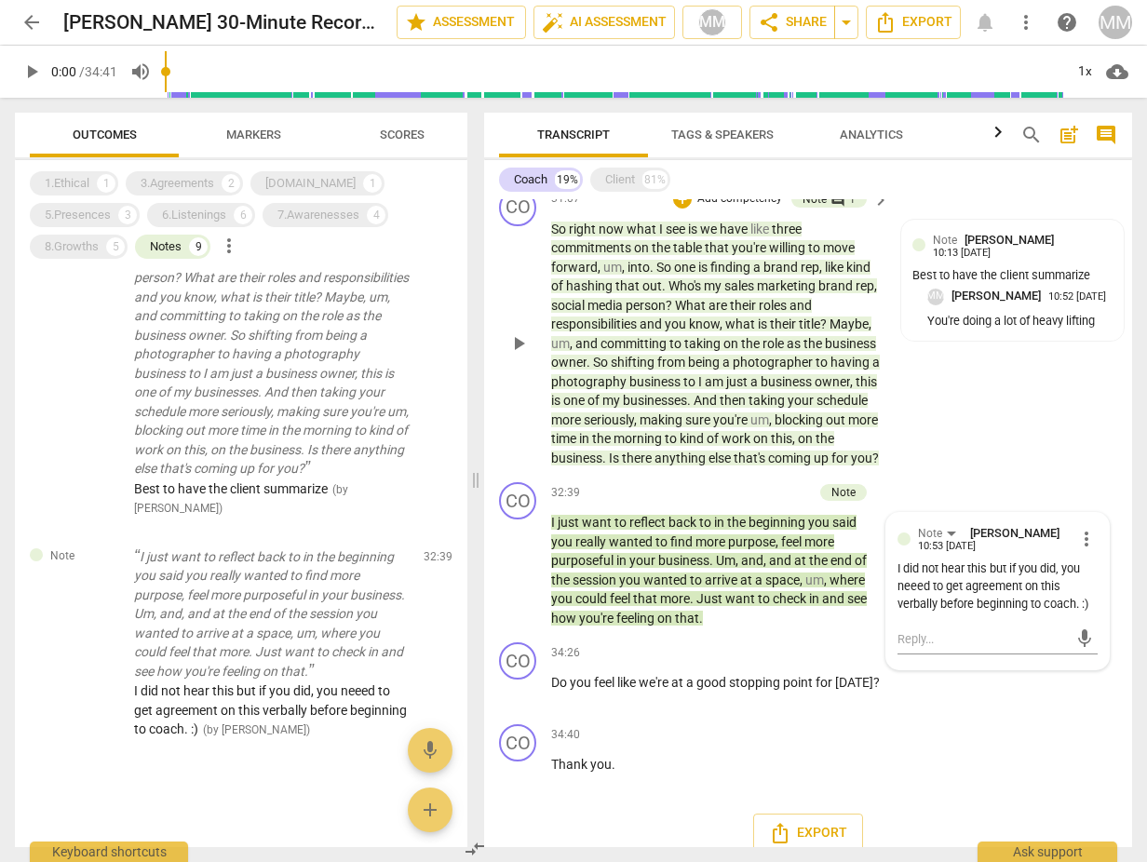
click at [984, 438] on div "CO play_arrow pause 31:07 + Add competency Note comment 1 keyboard_arrow_right …" at bounding box center [808, 329] width 648 height 294
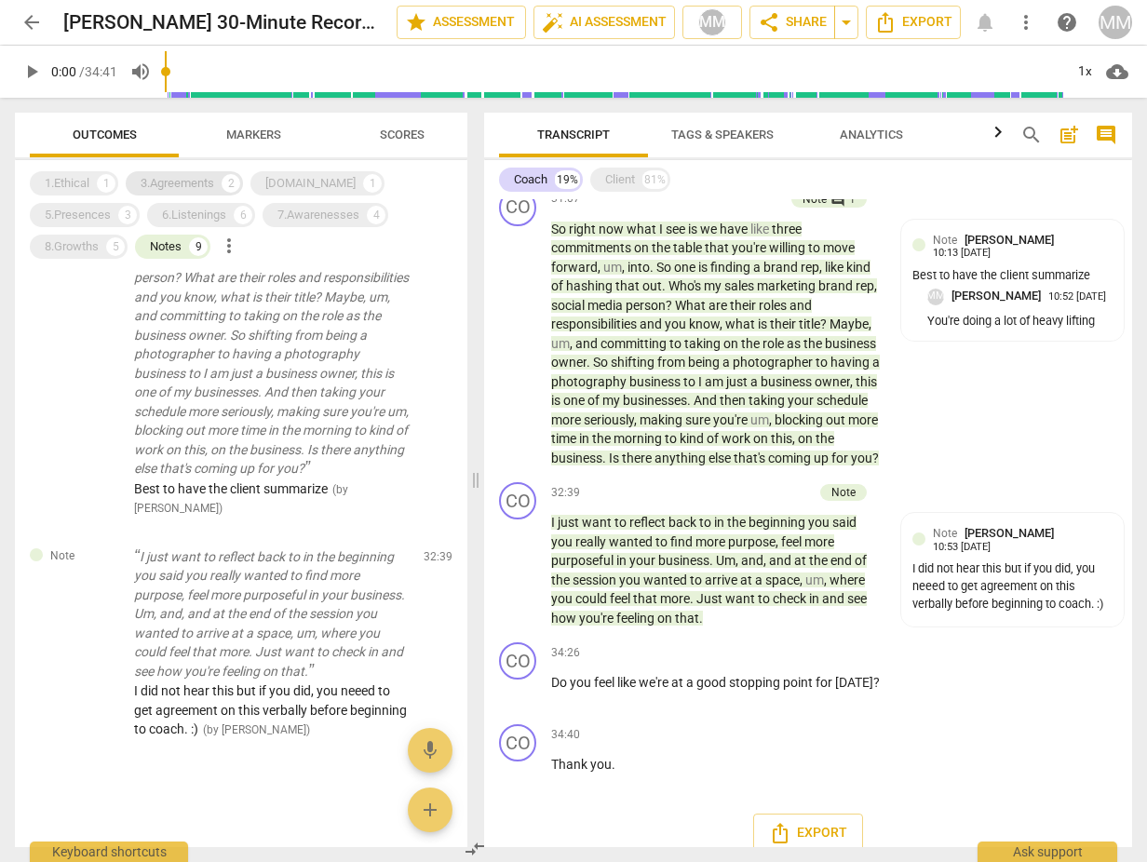
click at [159, 181] on div "3.Agreements" at bounding box center [178, 183] width 74 height 19
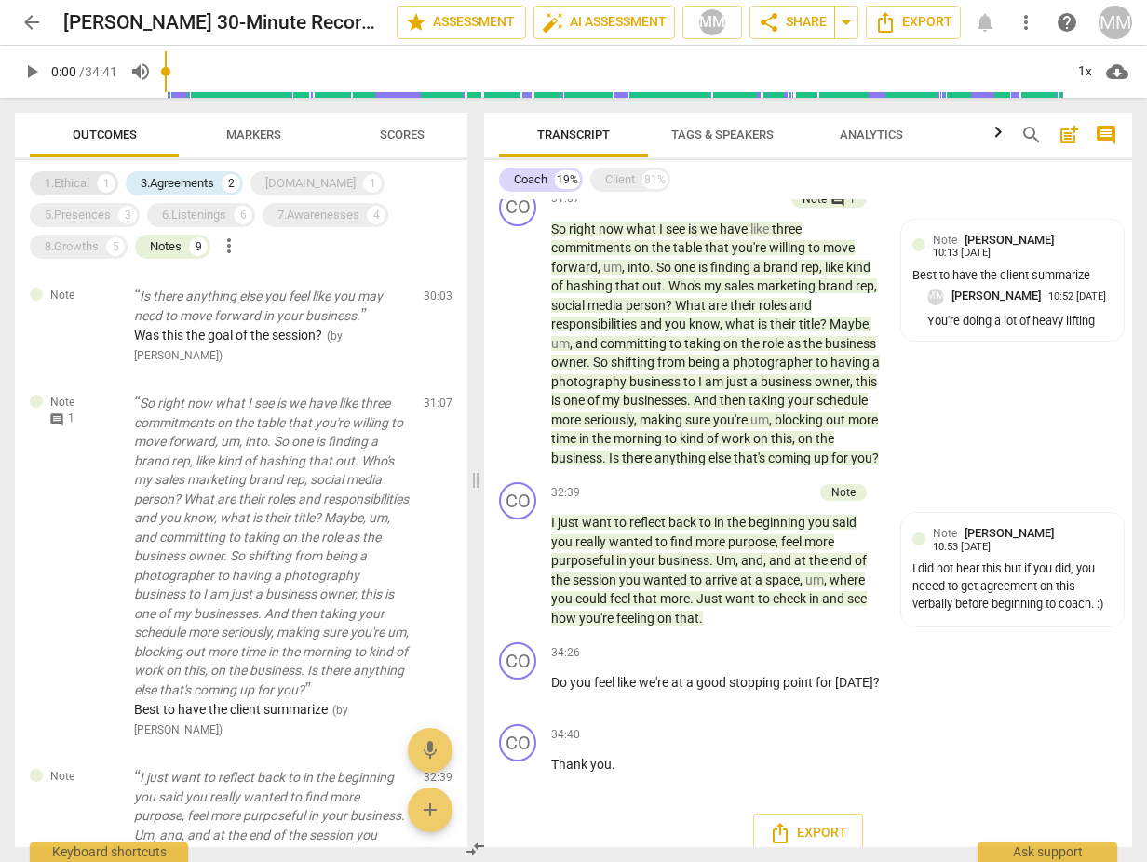
click at [86, 180] on div "1.Ethical" at bounding box center [67, 183] width 45 height 19
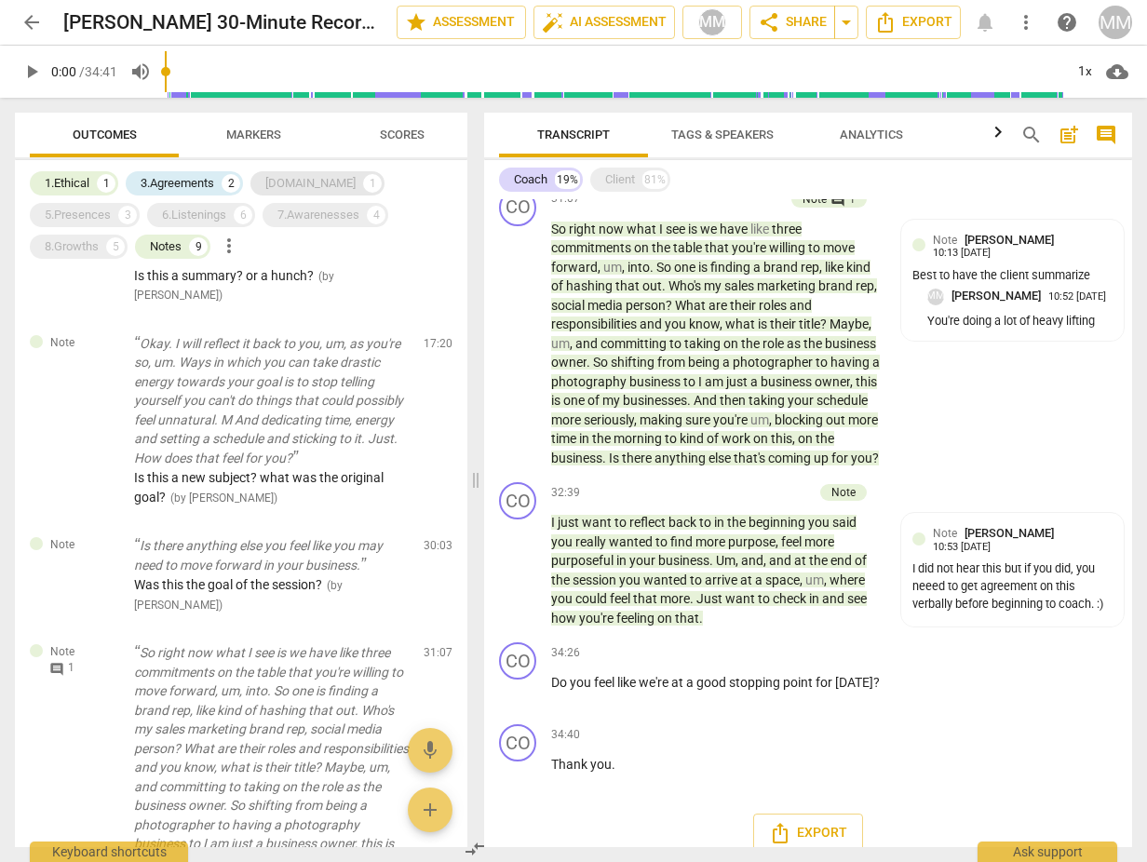
click at [282, 190] on div "[DOMAIN_NAME]" at bounding box center [310, 183] width 90 height 19
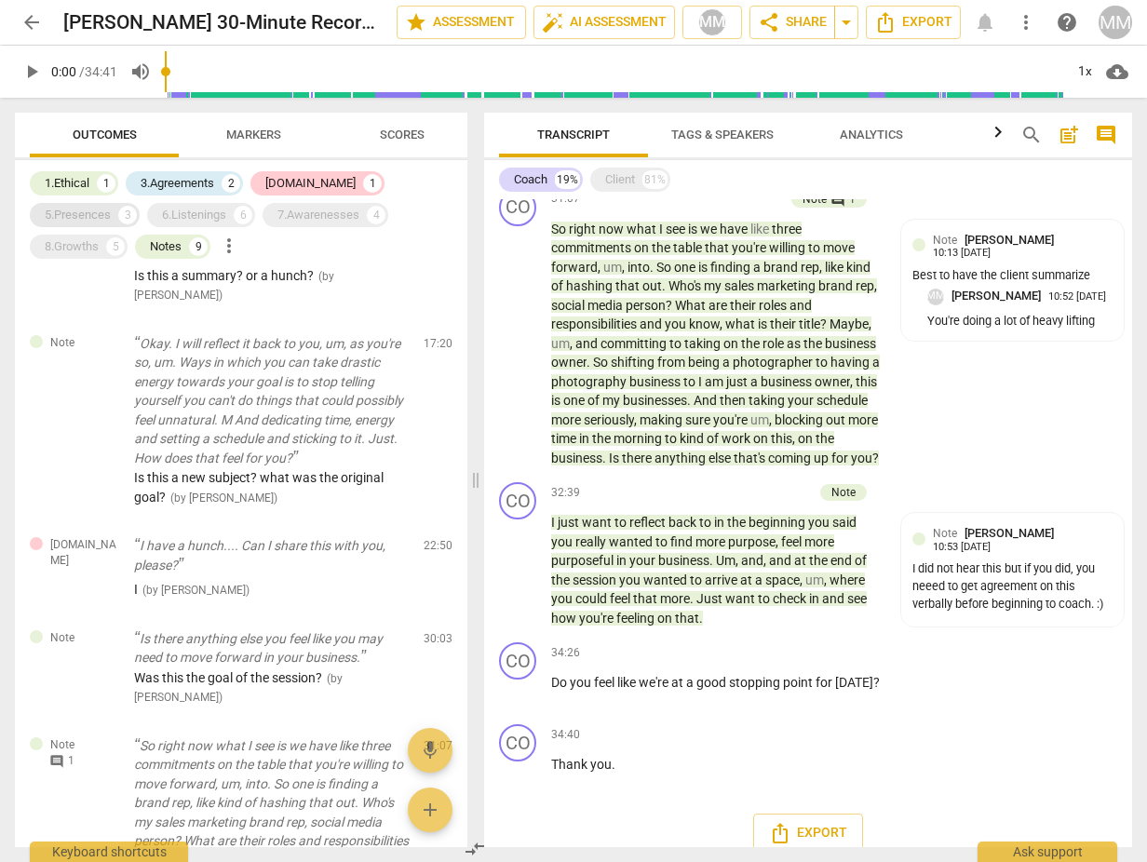
click at [111, 206] on div "5.Presences" at bounding box center [78, 215] width 66 height 19
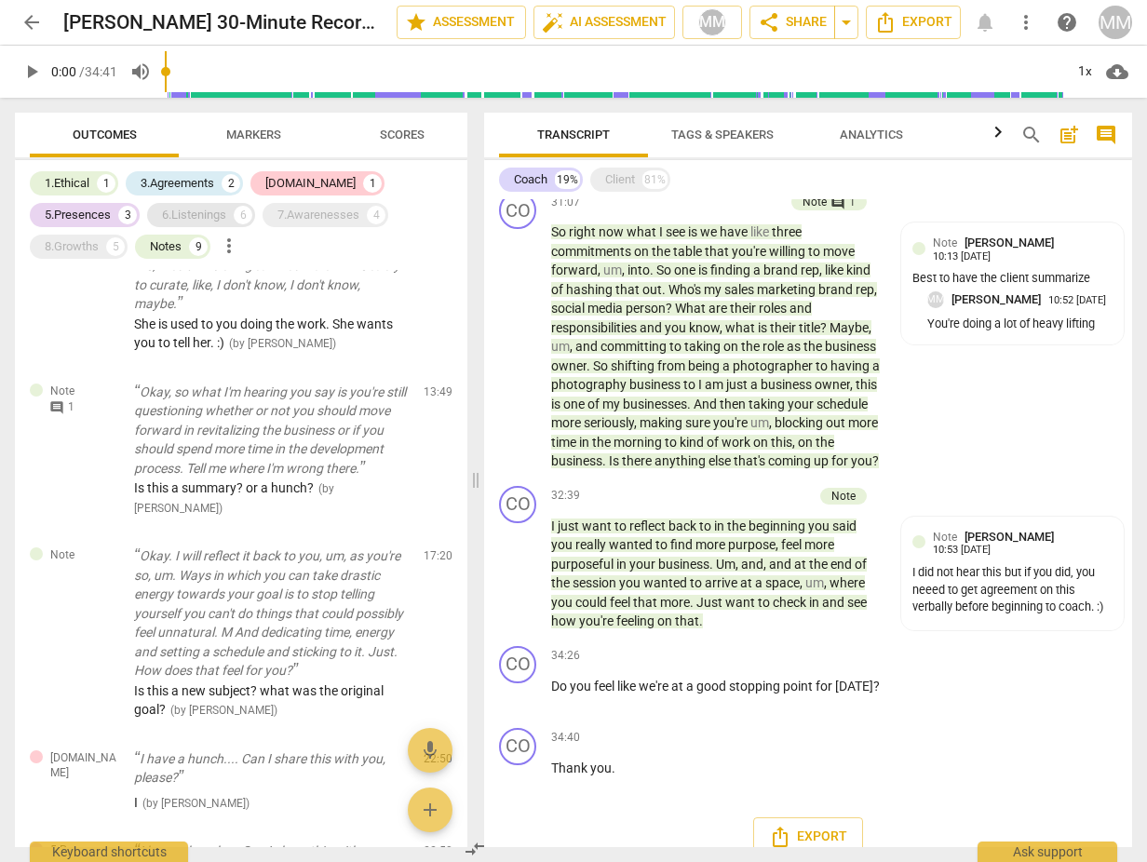
click at [162, 214] on div "6.Listenings" at bounding box center [194, 215] width 64 height 19
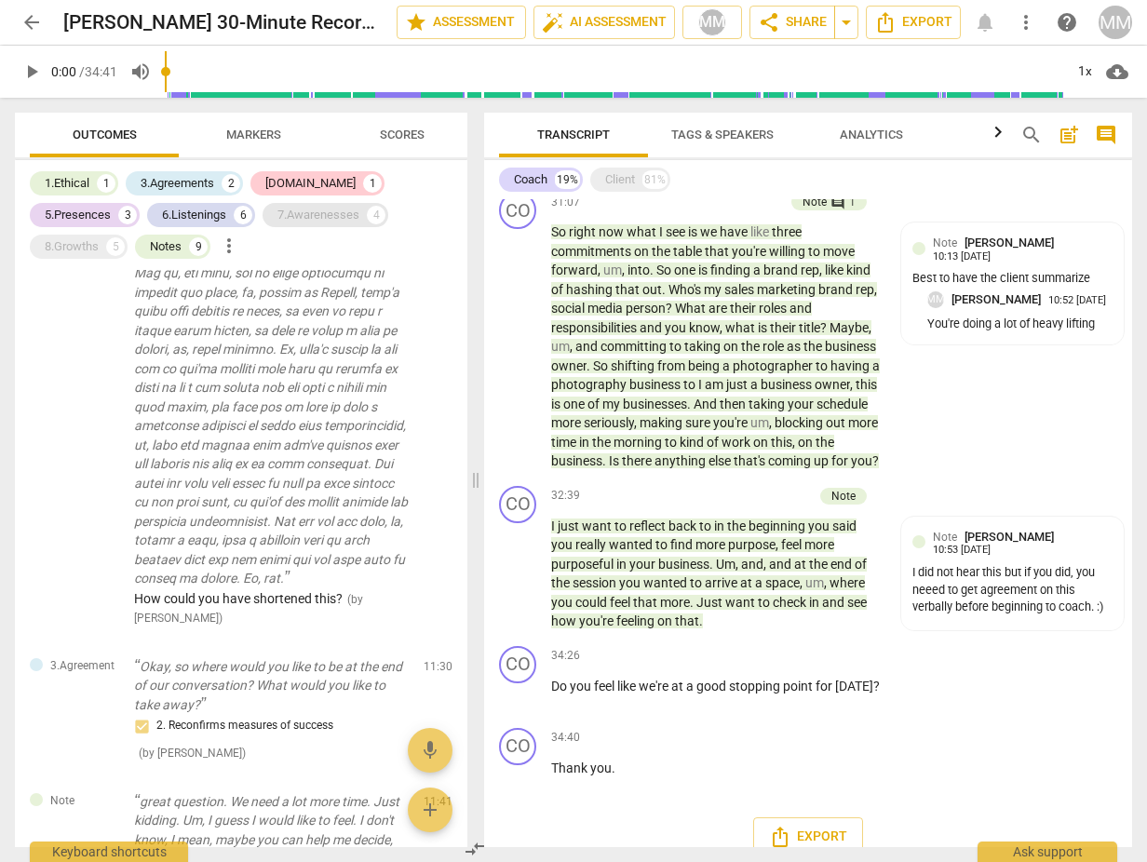
click at [277, 218] on div "7.Awarenesses" at bounding box center [318, 215] width 82 height 19
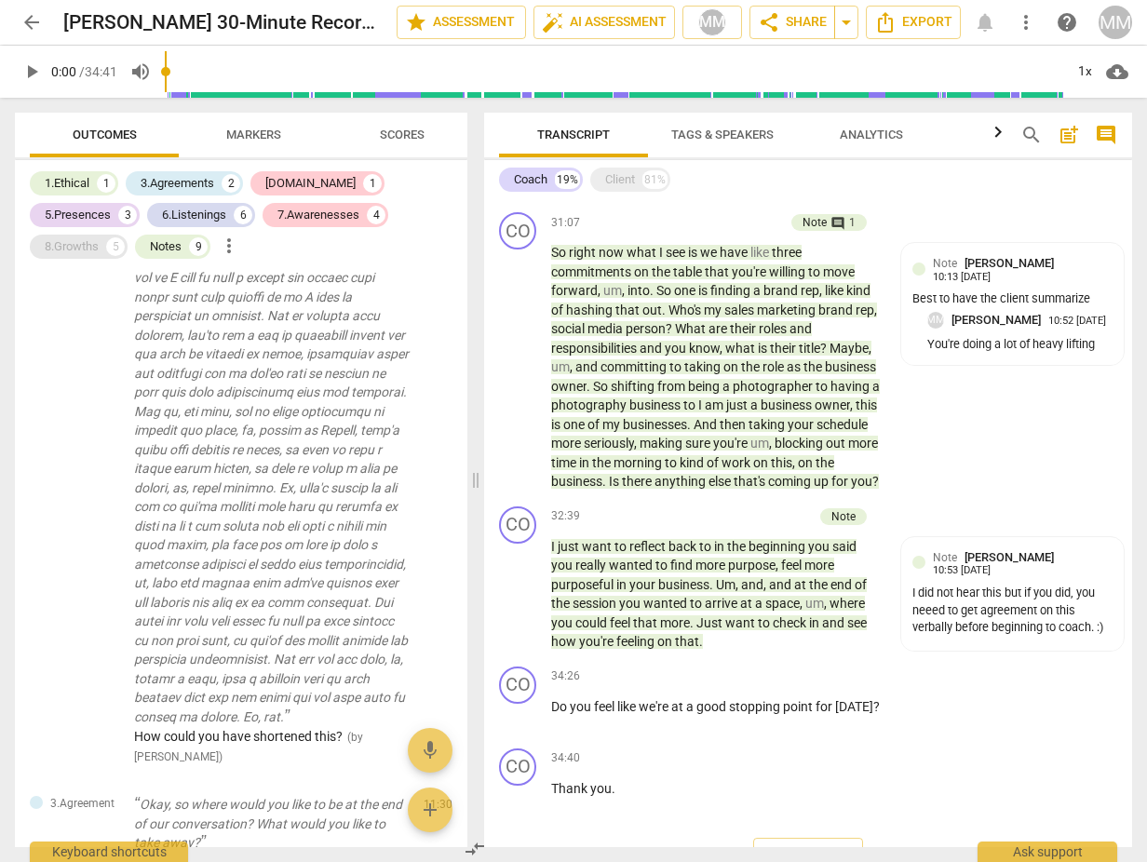
click at [99, 237] on div "8.Growths" at bounding box center [72, 246] width 54 height 19
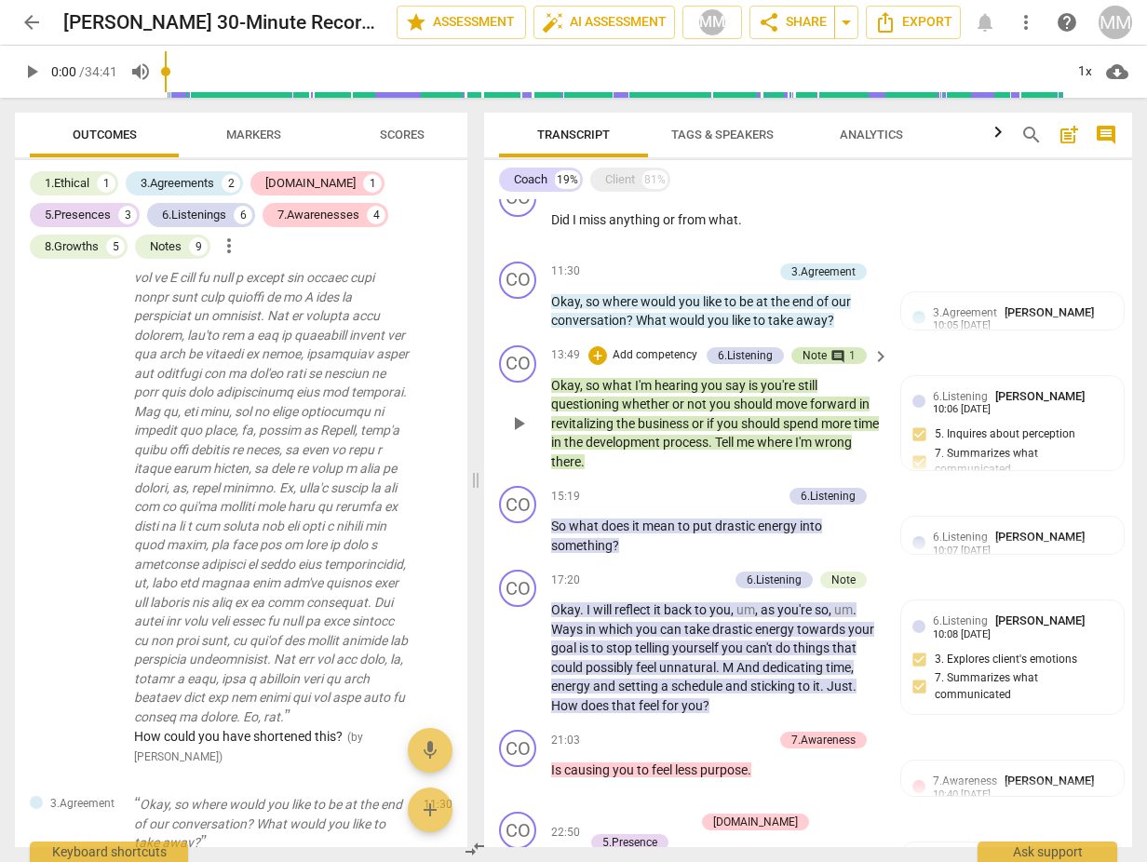
scroll to position [1036, 0]
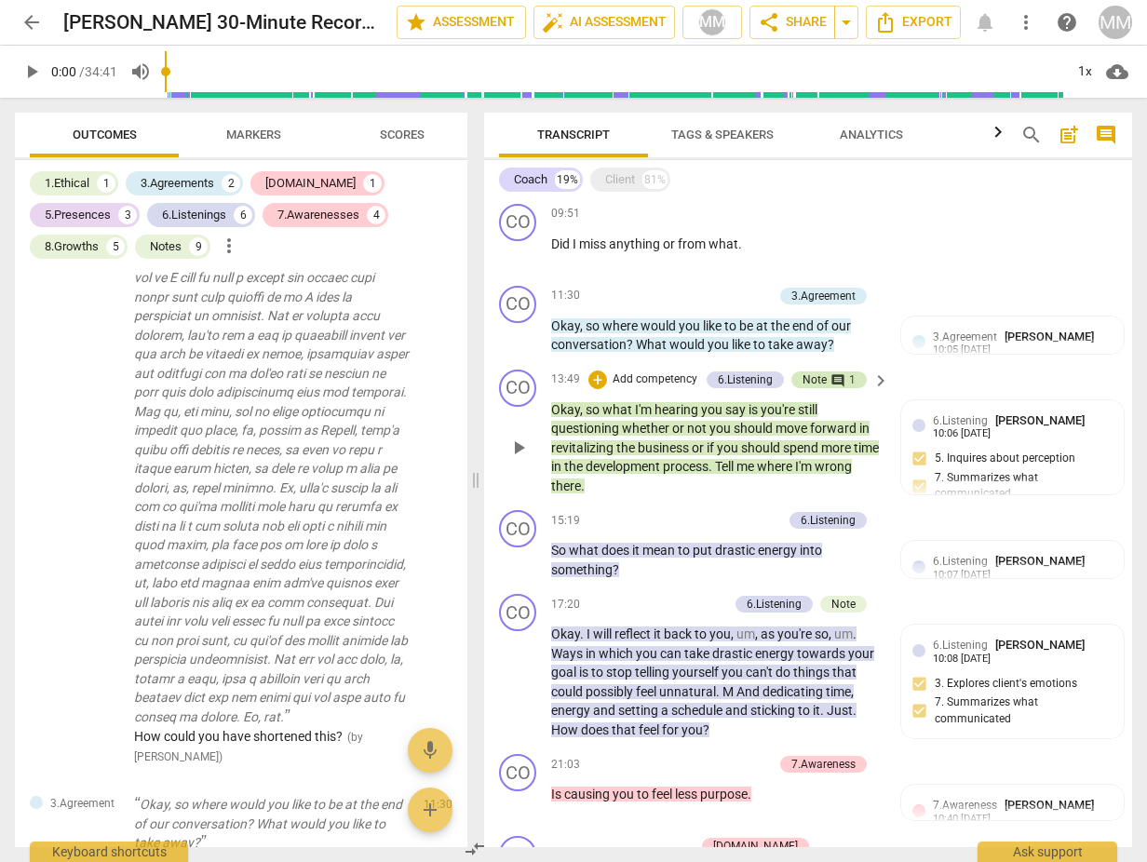
click at [830, 373] on span "comment" at bounding box center [837, 380] width 15 height 15
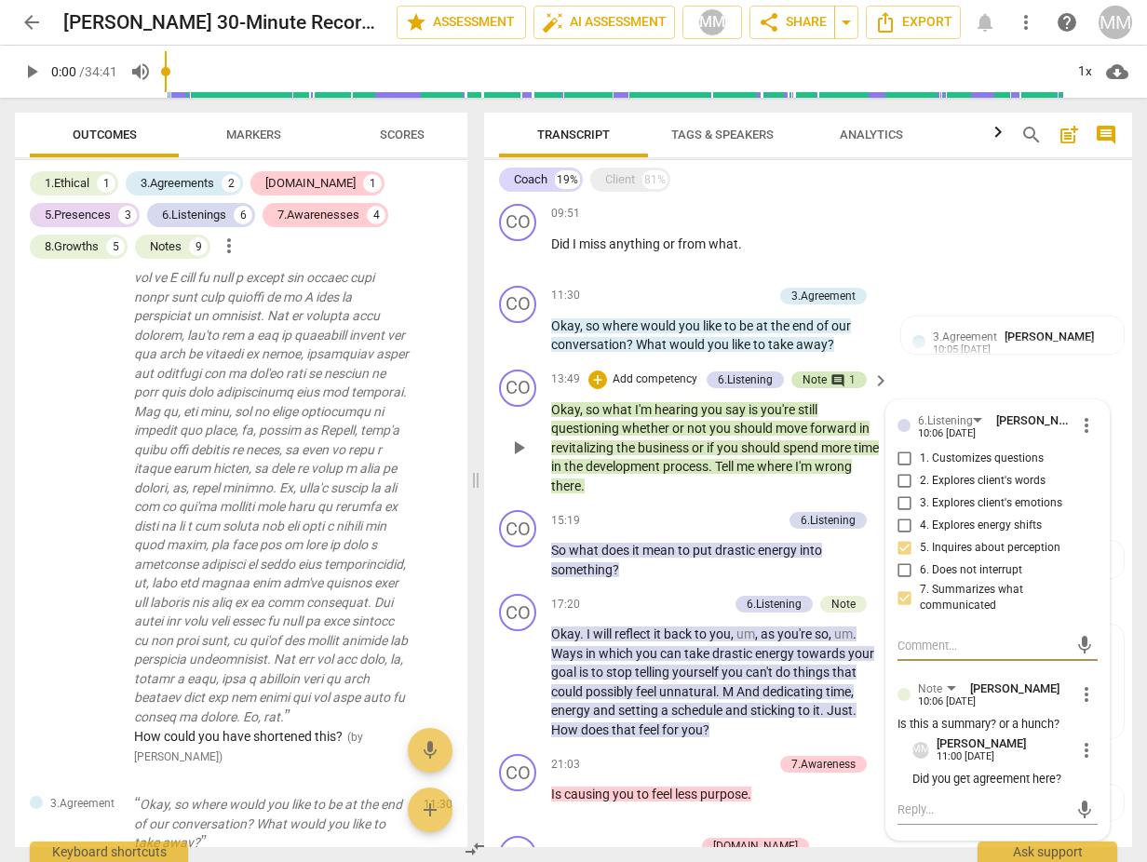
scroll to position [2487, 0]
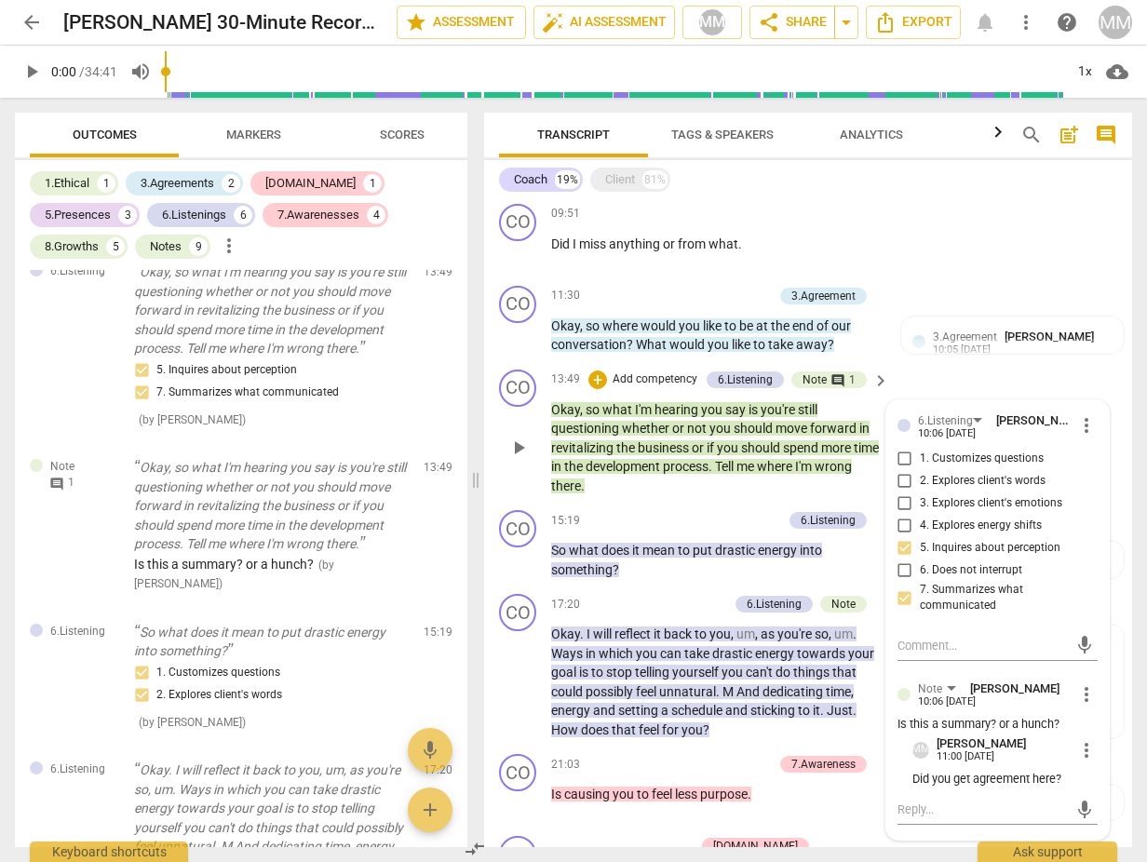
click at [938, 363] on div "CO play_arrow pause 13:49 + Add competency 6.Listening Note comment 1 keyboard_…" at bounding box center [808, 433] width 648 height 142
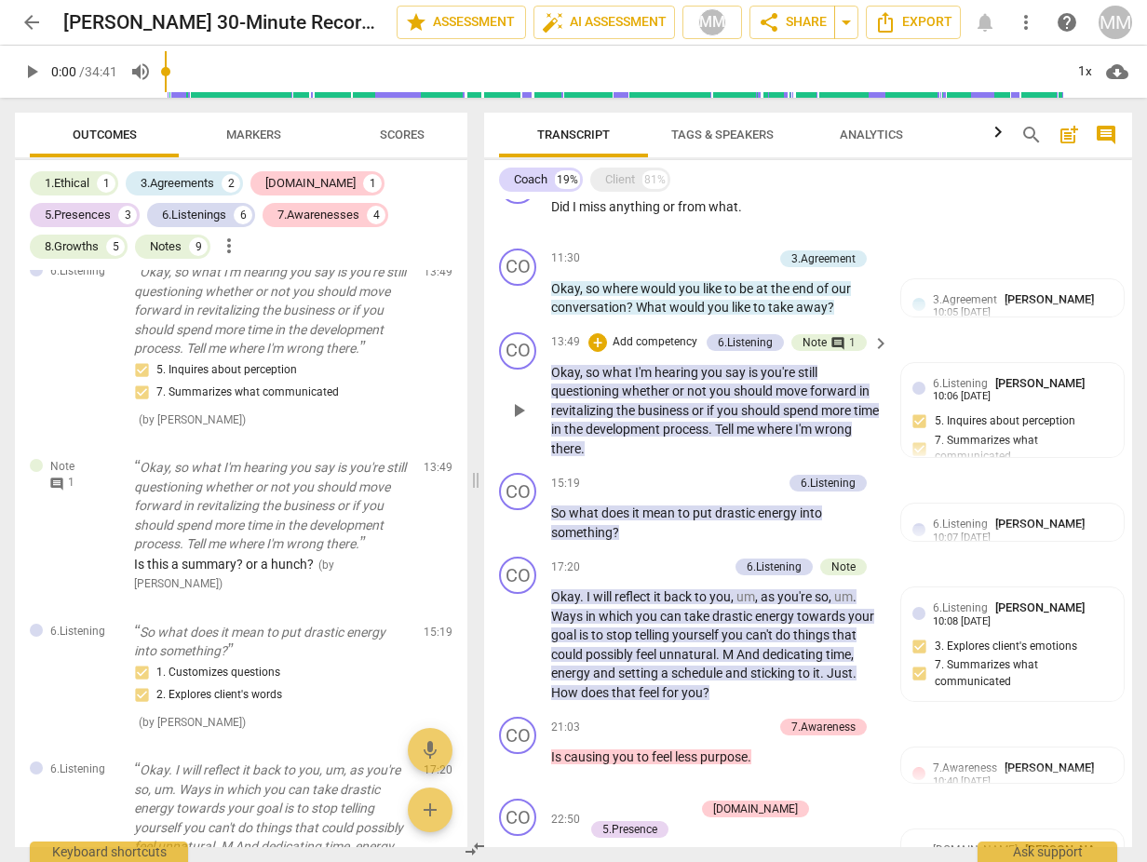
scroll to position [1062, 0]
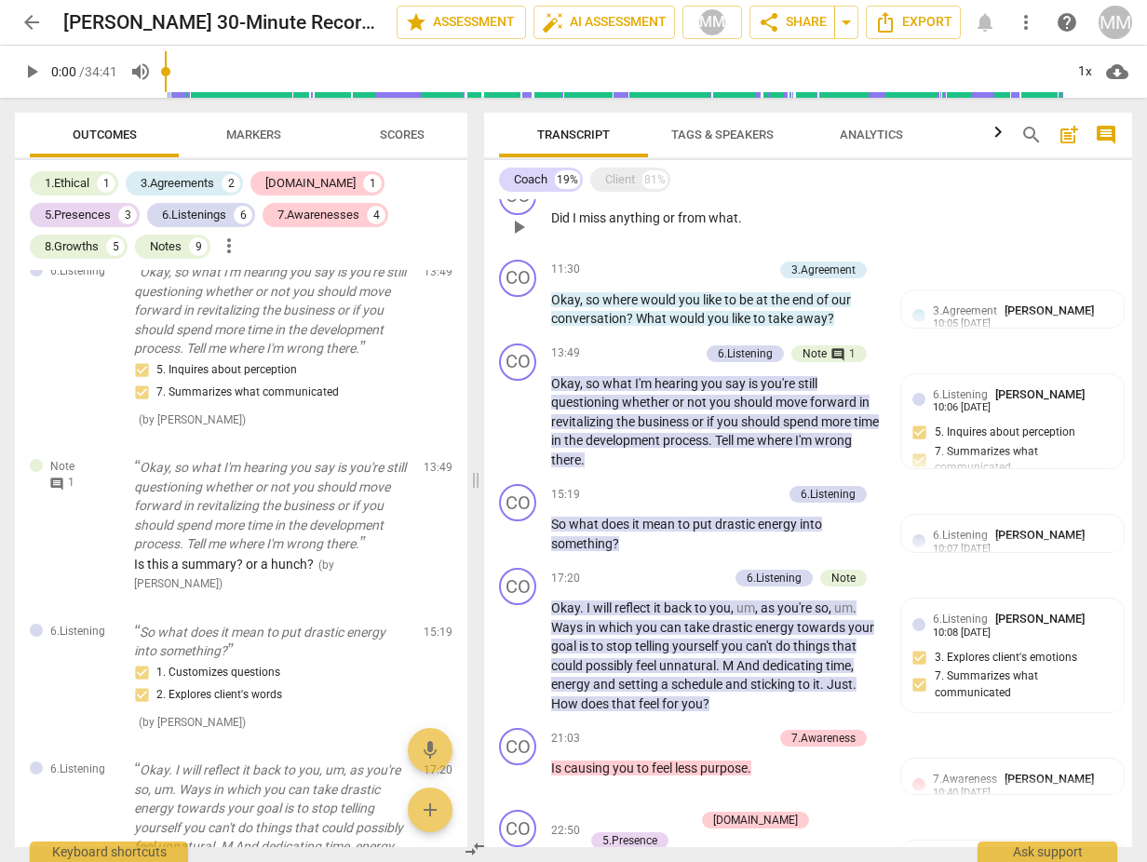
click at [948, 232] on div "CO play_arrow pause 09:51 + Add competency keyboard_arrow_right Did I miss anyt…" at bounding box center [808, 211] width 648 height 82
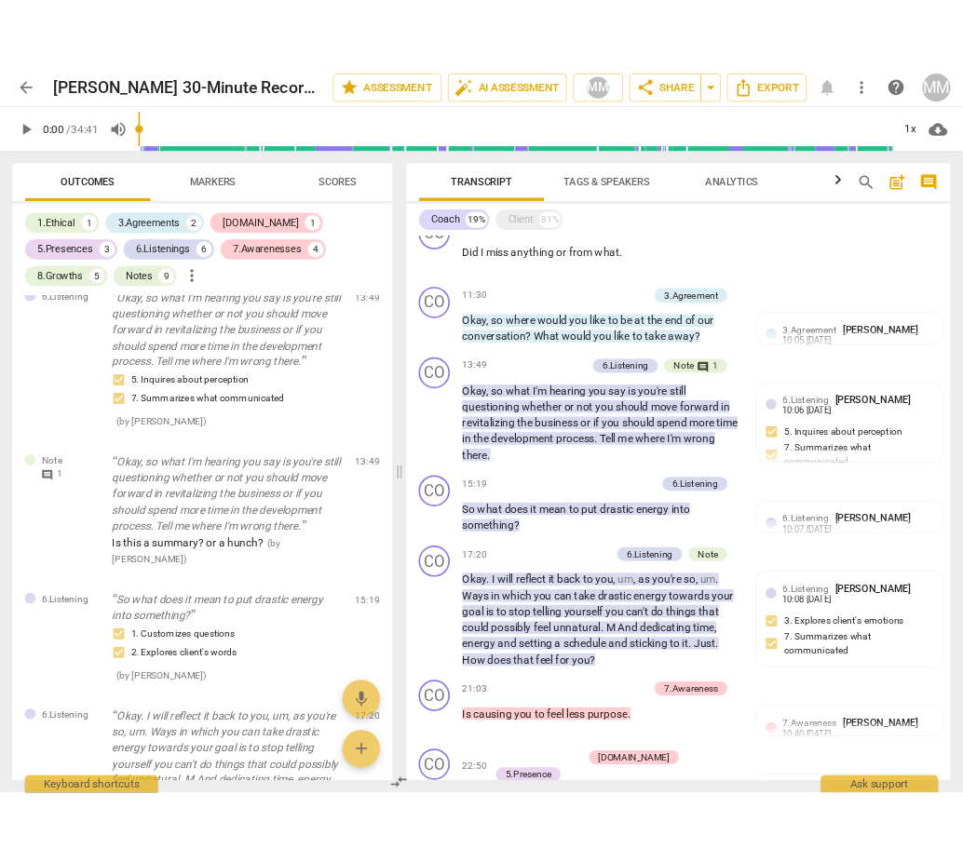
scroll to position [0, 0]
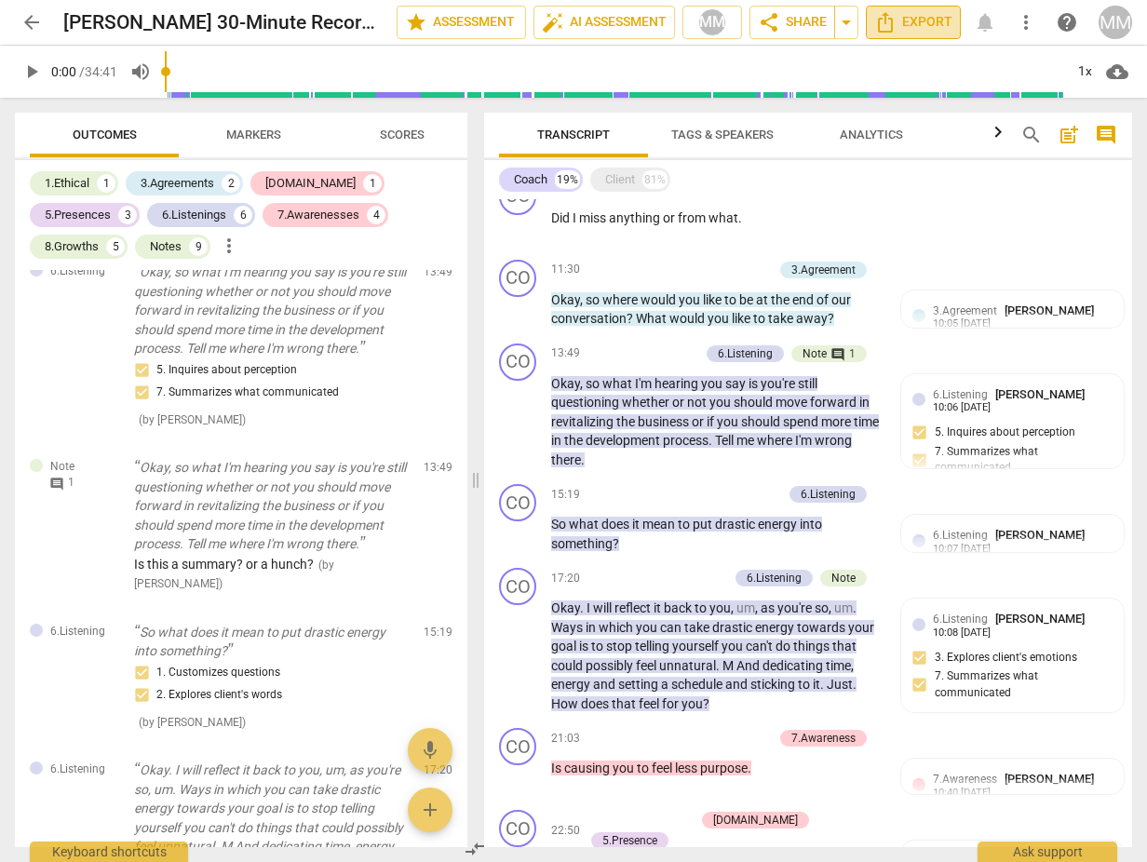
click at [918, 22] on span "Export" at bounding box center [913, 22] width 78 height 22
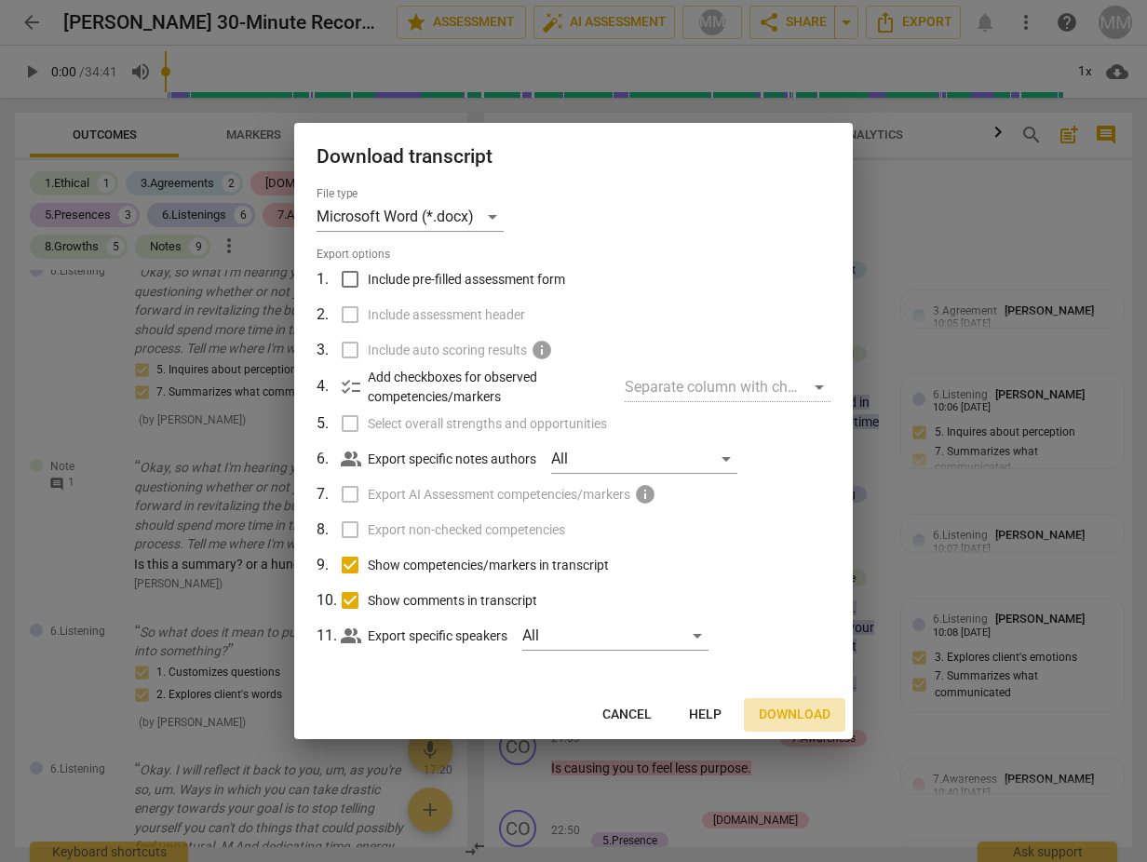
click at [788, 709] on span "Download" at bounding box center [795, 715] width 72 height 19
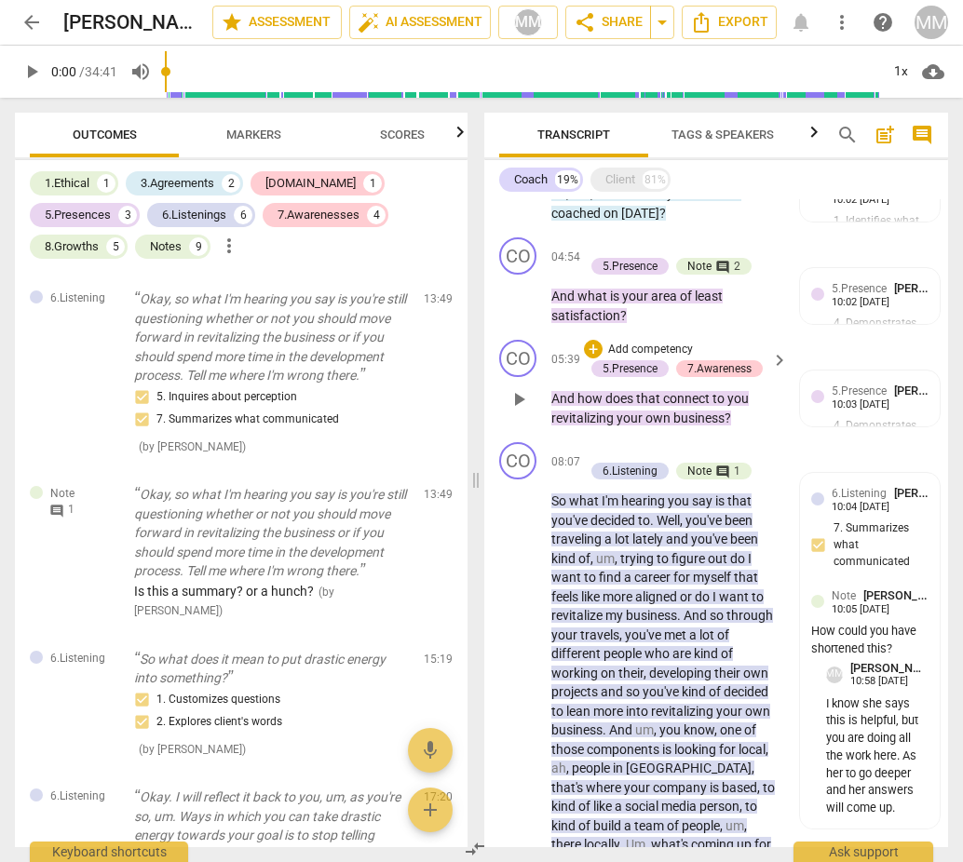
scroll to position [445, 0]
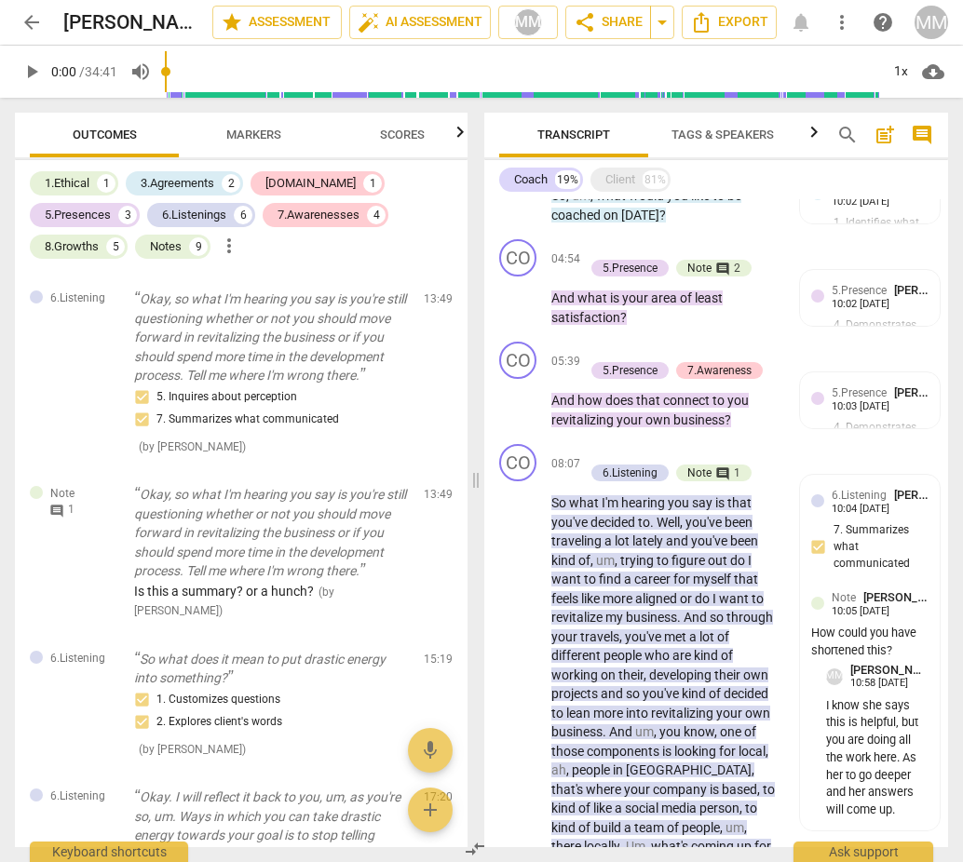
click at [689, 134] on span "Tags & Speakers" at bounding box center [722, 135] width 102 height 14
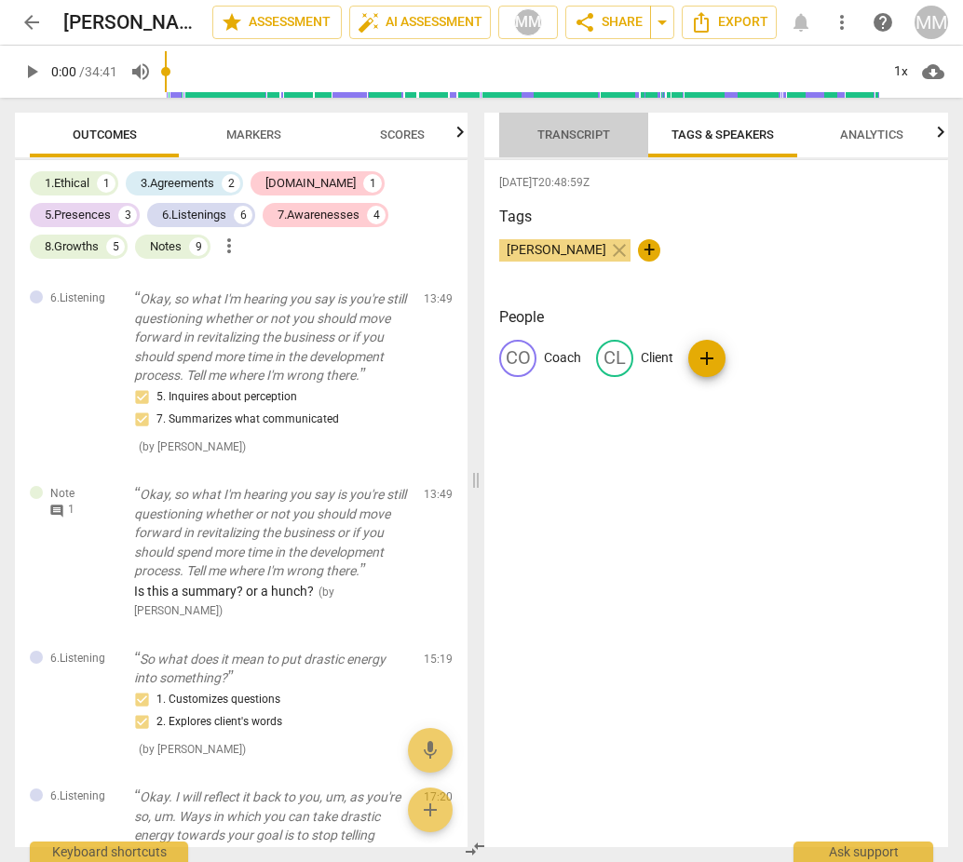
click at [573, 128] on span "Transcript" at bounding box center [573, 135] width 73 height 14
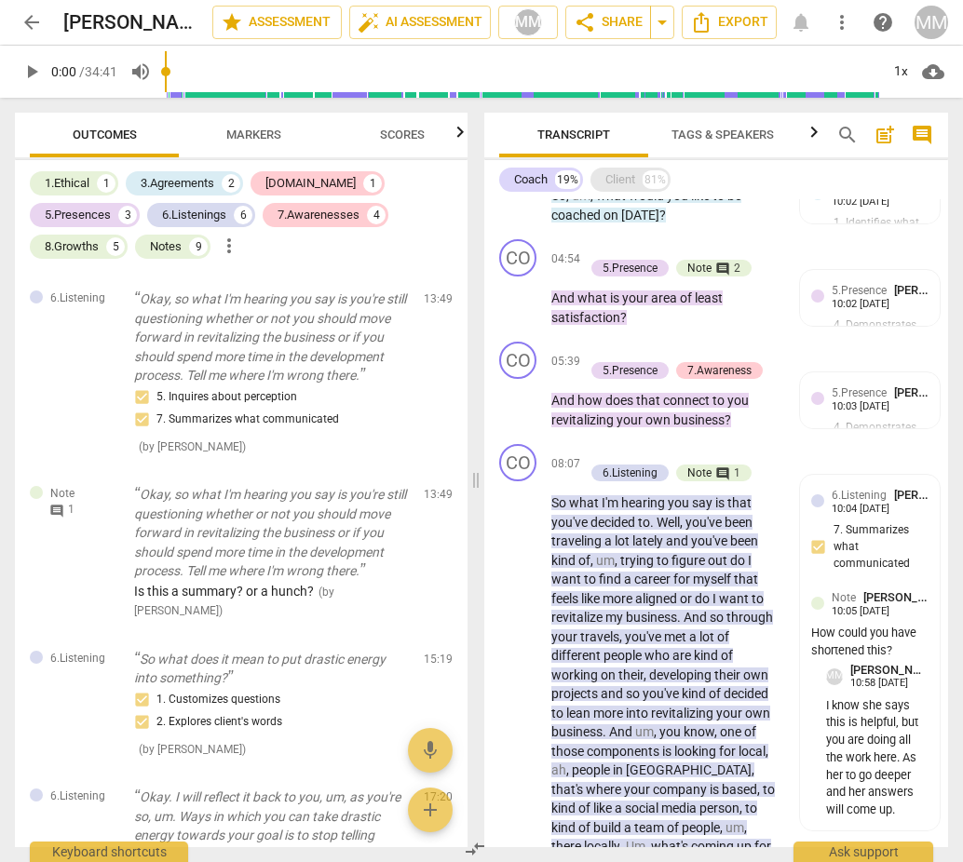
click at [630, 181] on div "Client" at bounding box center [620, 179] width 30 height 19
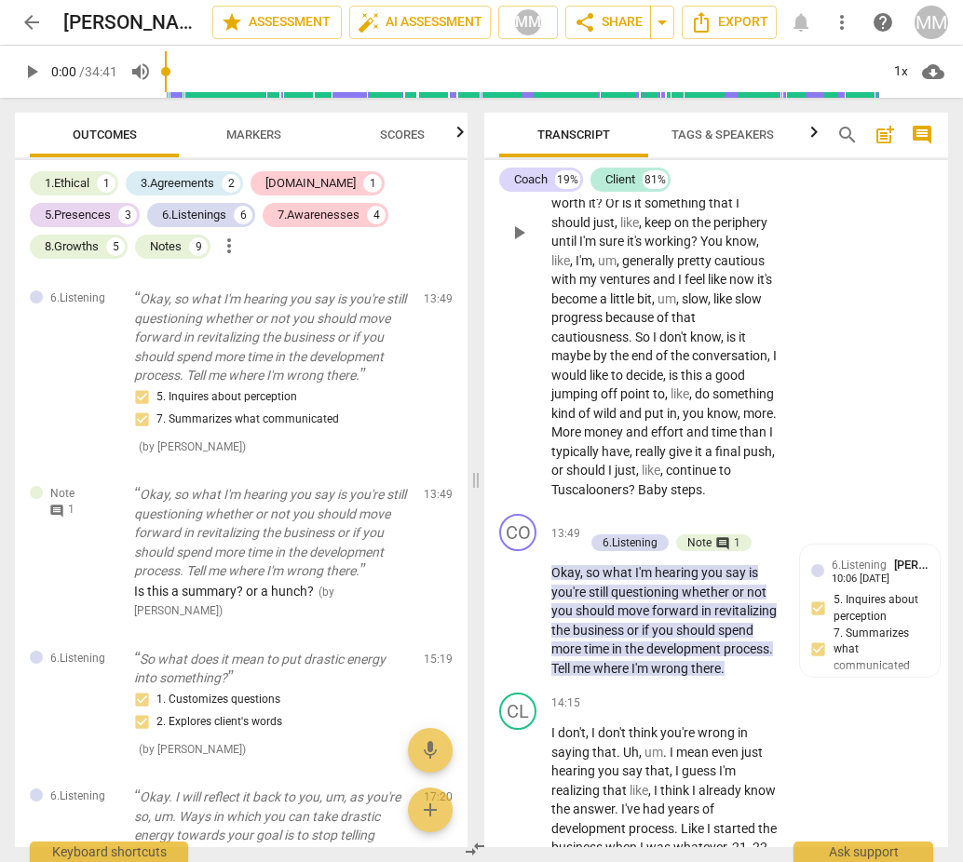
scroll to position [5419, 0]
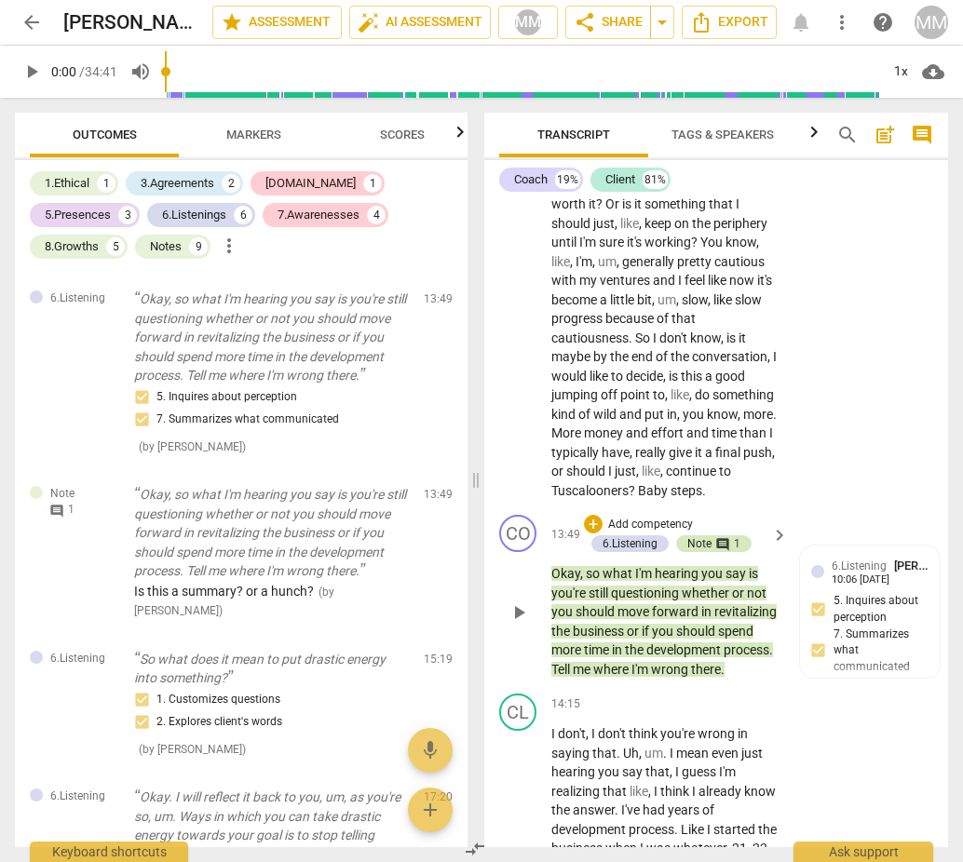
click at [711, 535] on div "comment 1" at bounding box center [725, 543] width 29 height 17
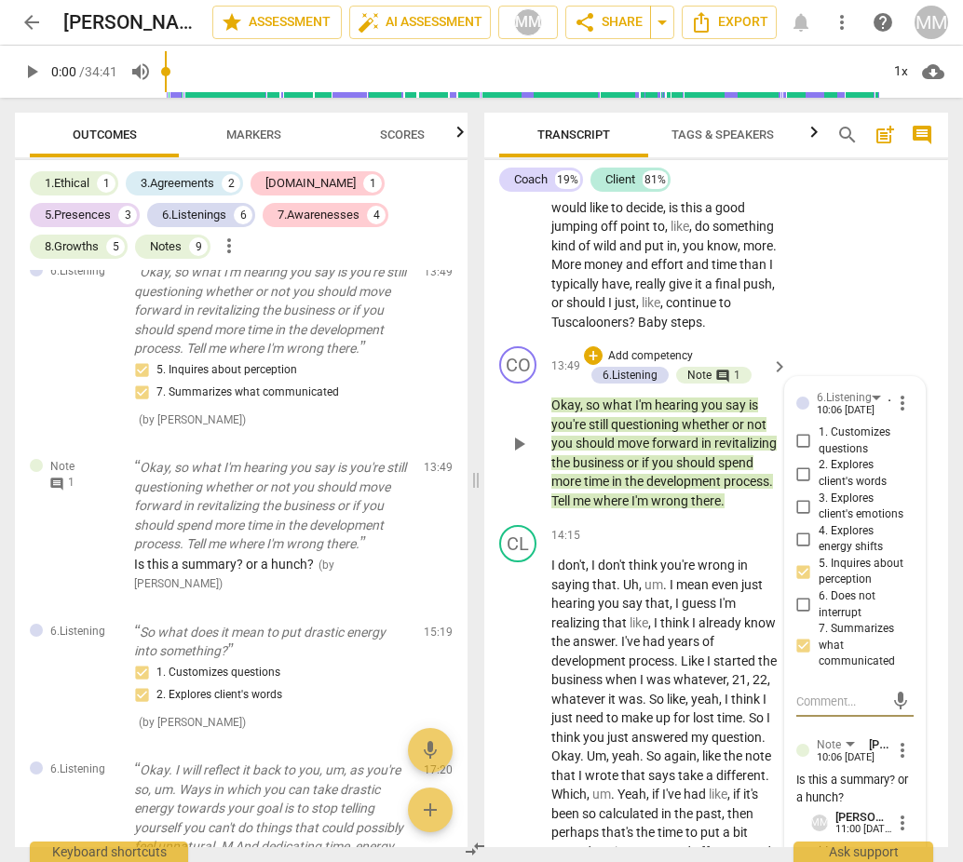
scroll to position [5585, 0]
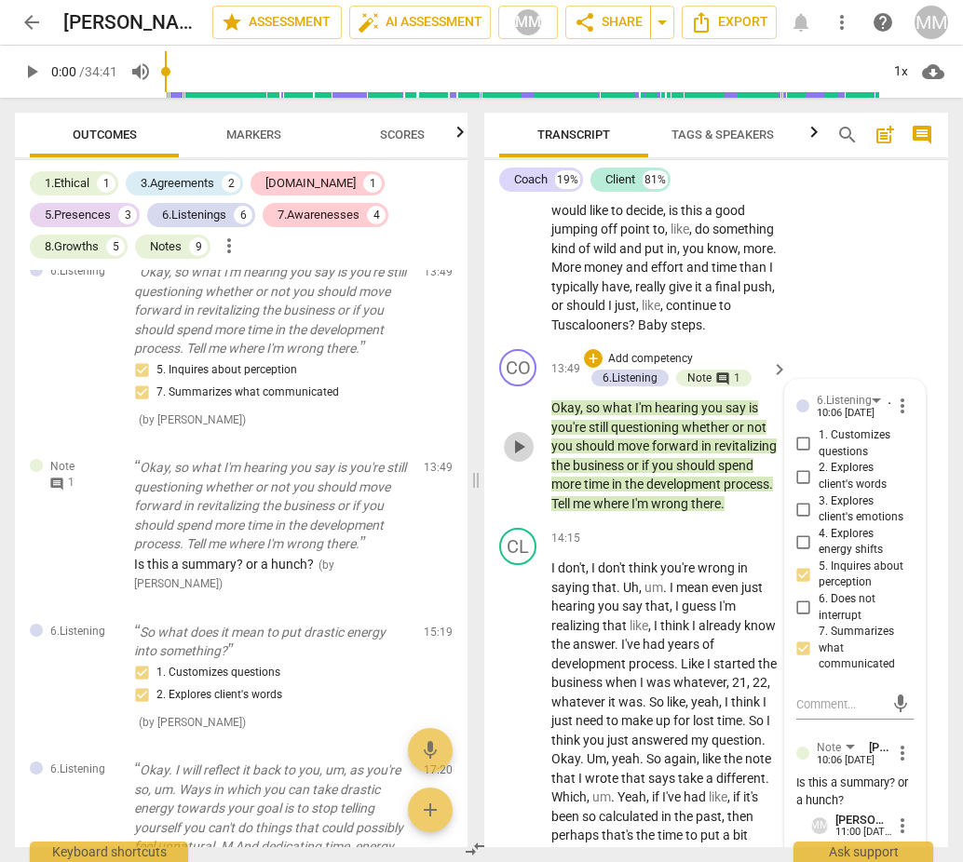
click at [517, 436] on span "play_arrow" at bounding box center [518, 447] width 22 height 22
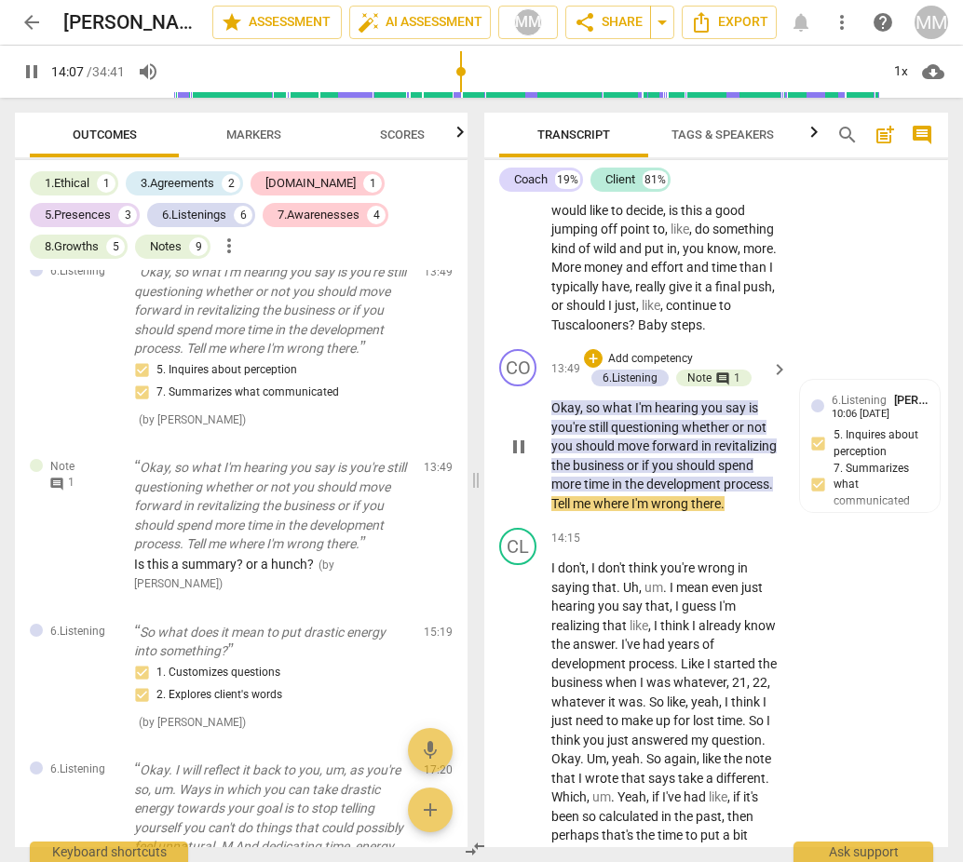
click at [513, 436] on span "pause" at bounding box center [518, 447] width 22 height 22
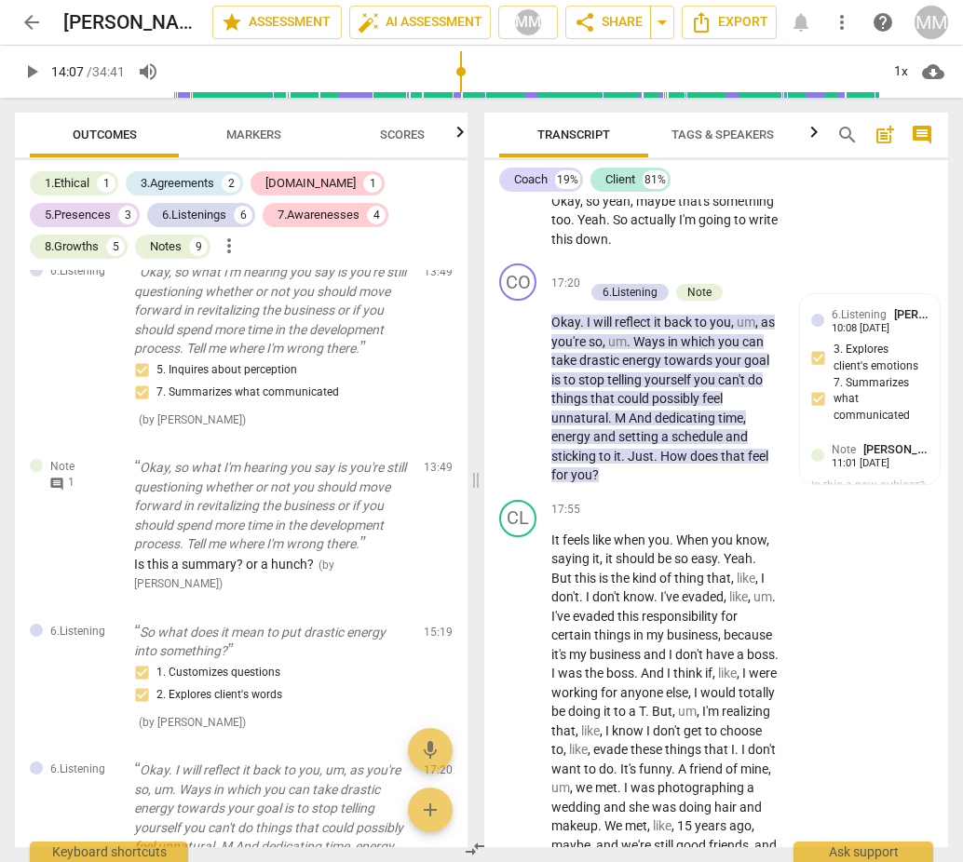
scroll to position [7082, 0]
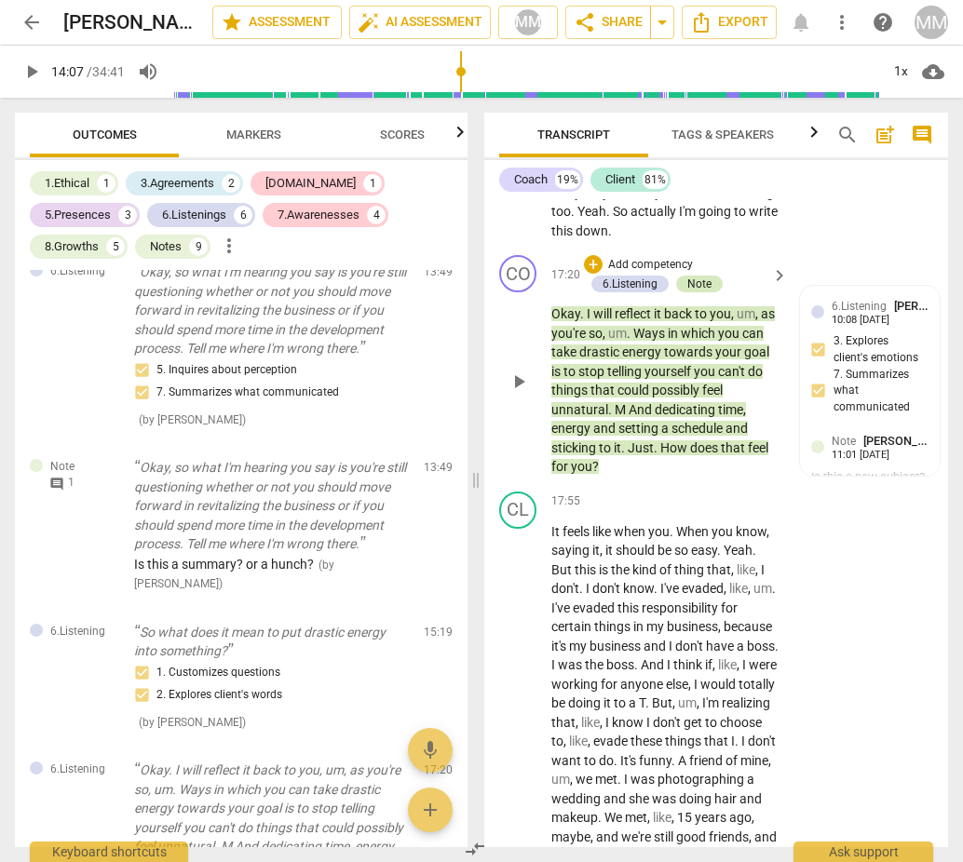
click at [699, 276] on div "Note" at bounding box center [699, 284] width 24 height 17
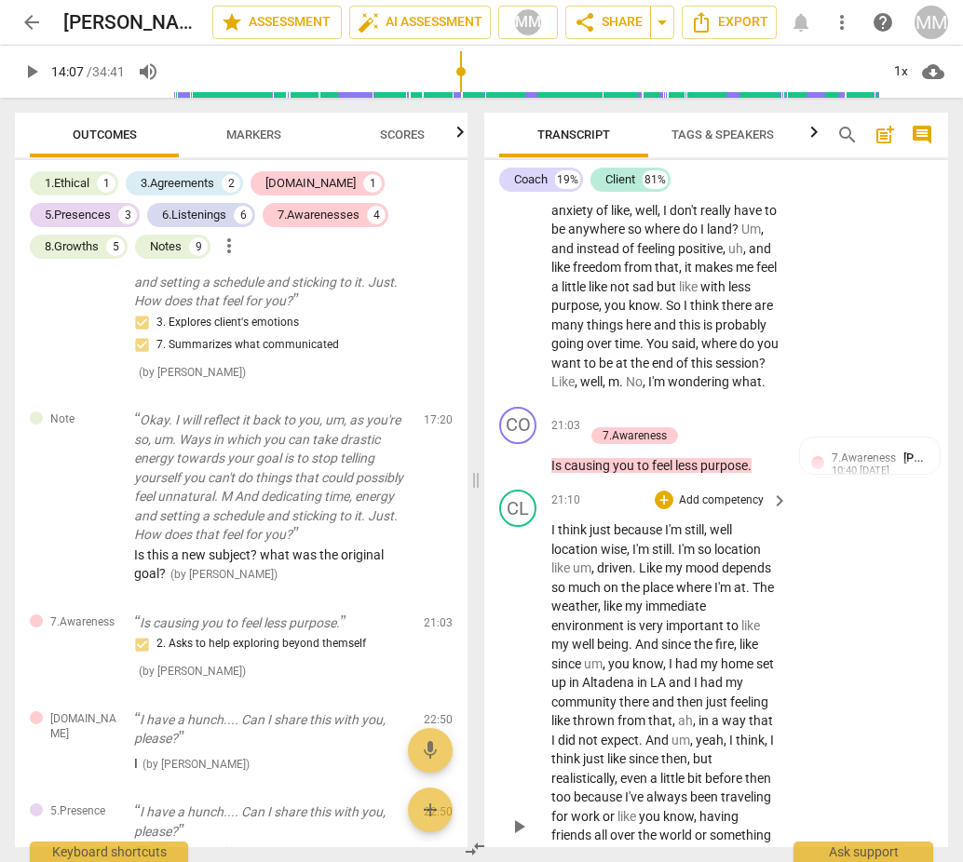
scroll to position [8483, 0]
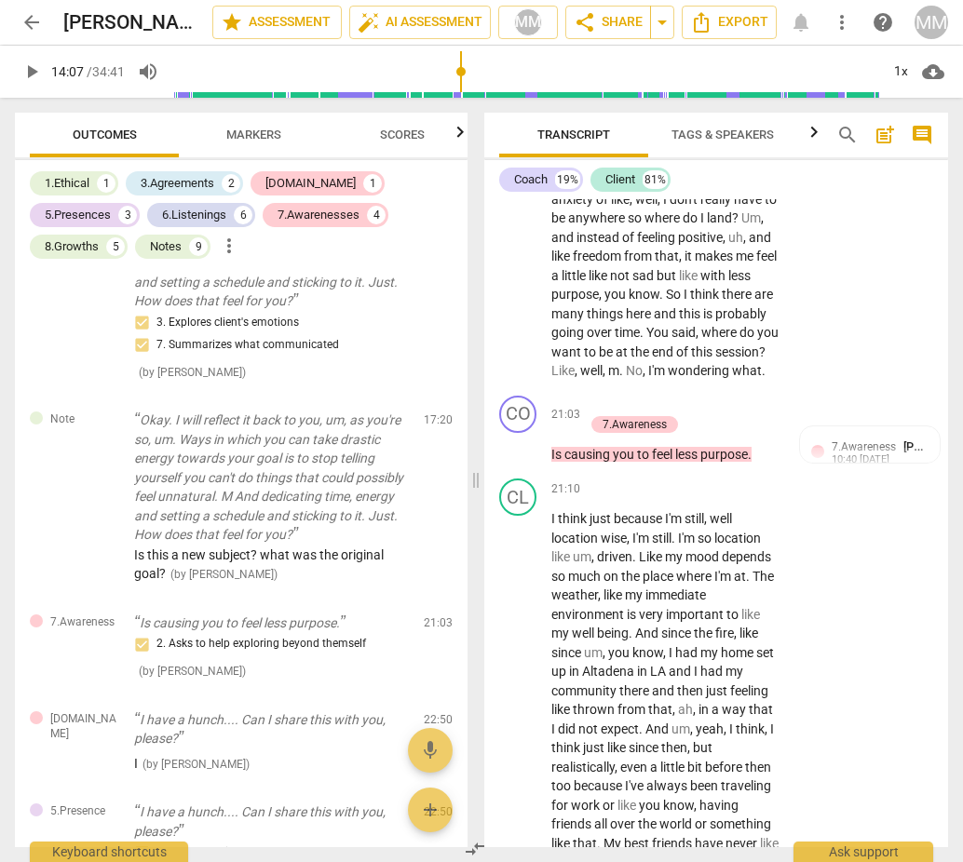
type input "848"
